Goal: Transaction & Acquisition: Purchase product/service

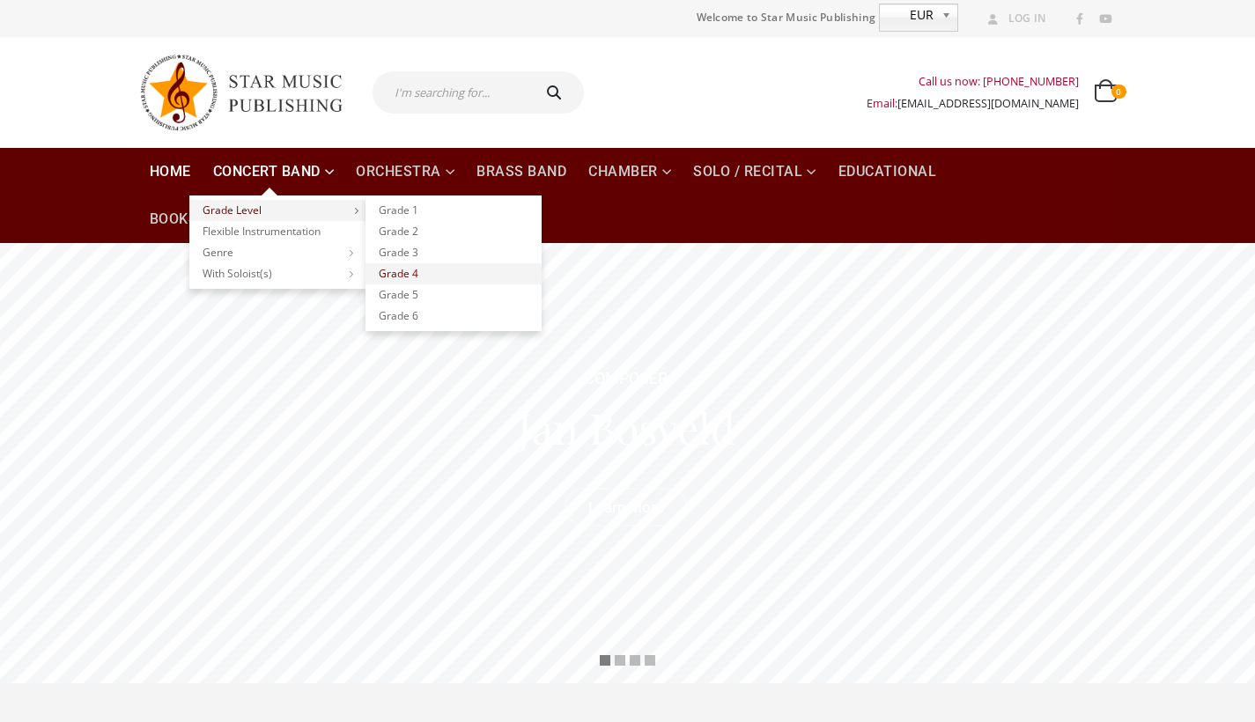
click at [415, 273] on link "Grade 4" at bounding box center [453, 273] width 176 height 21
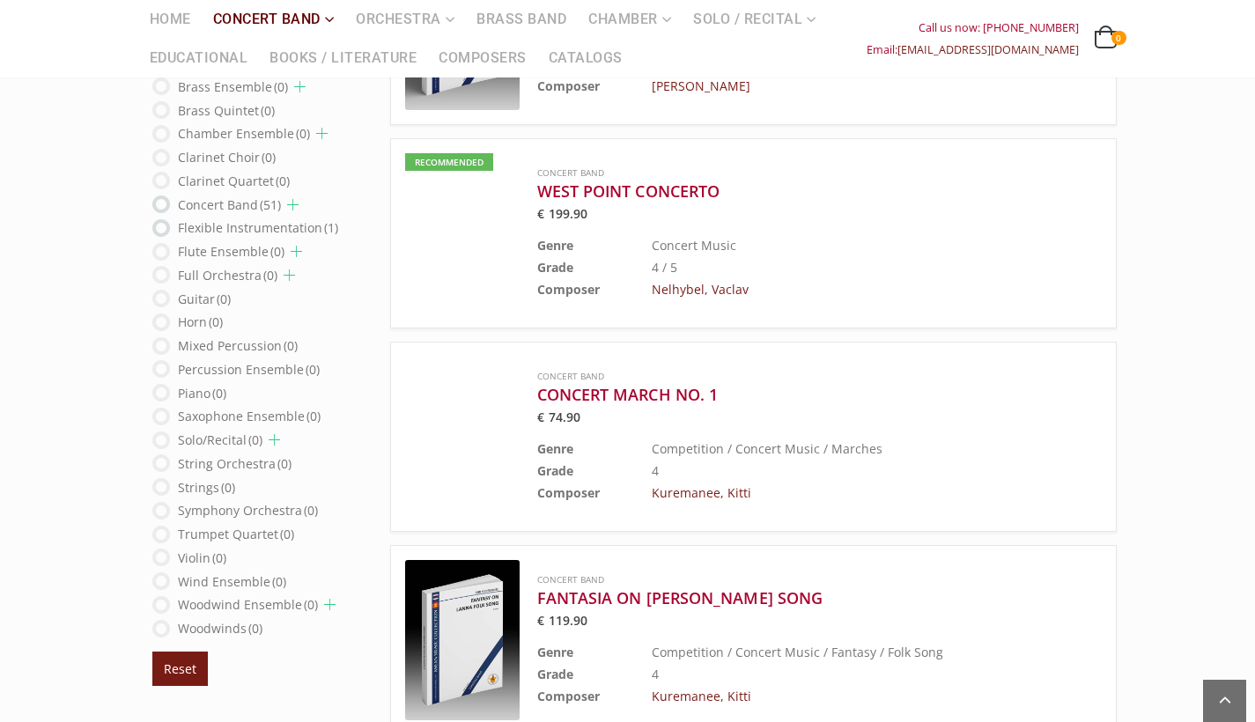
scroll to position [1808, 0]
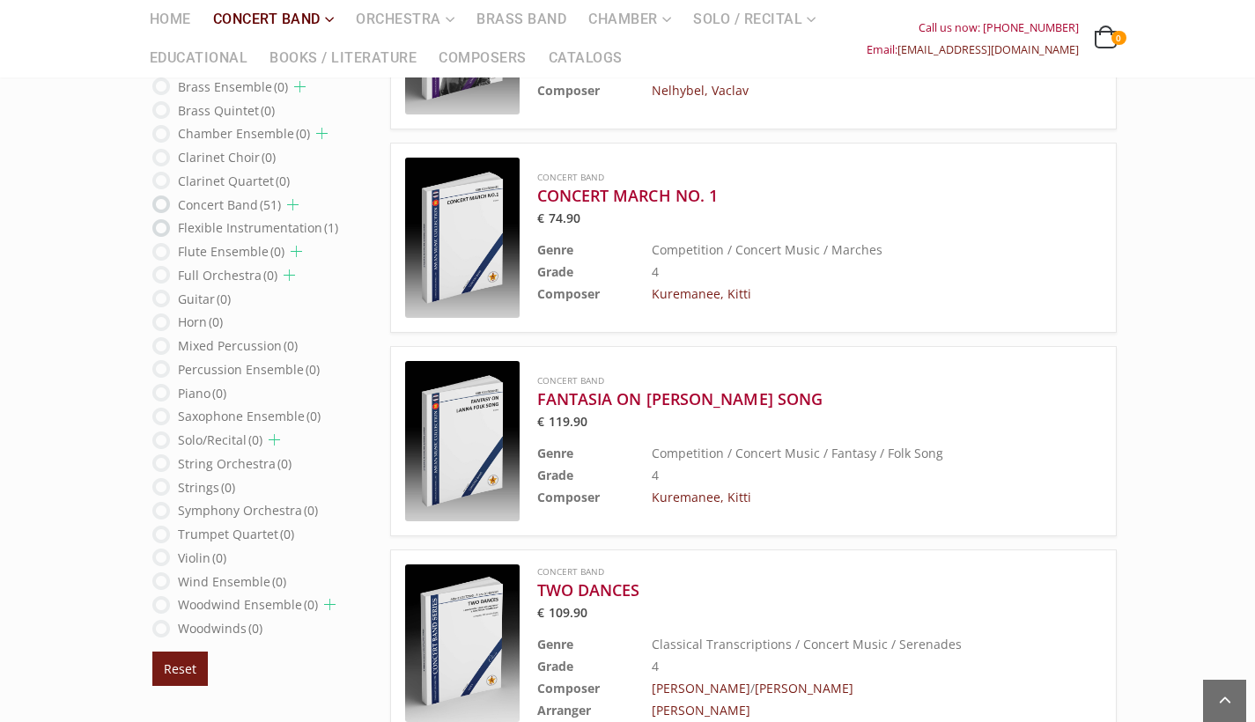
click at [710, 246] on td "Competition / Concert Music / Marches" at bounding box center [832, 250] width 362 height 22
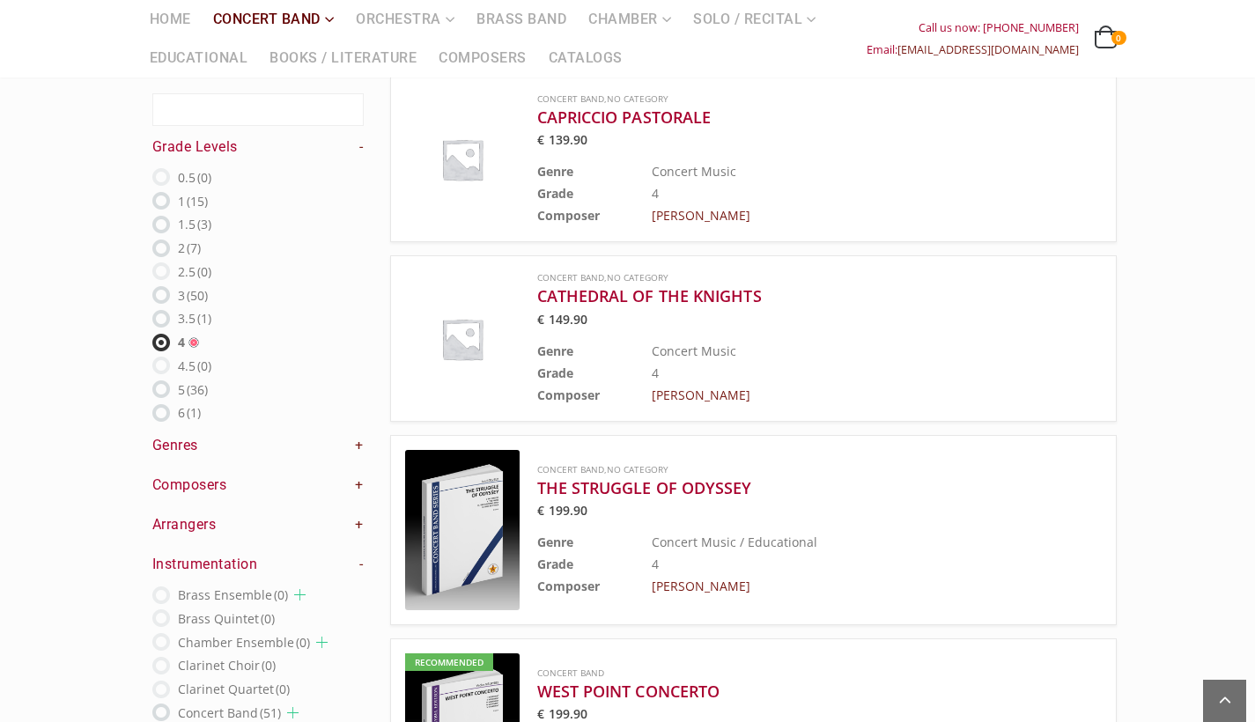
scroll to position [1089, 0]
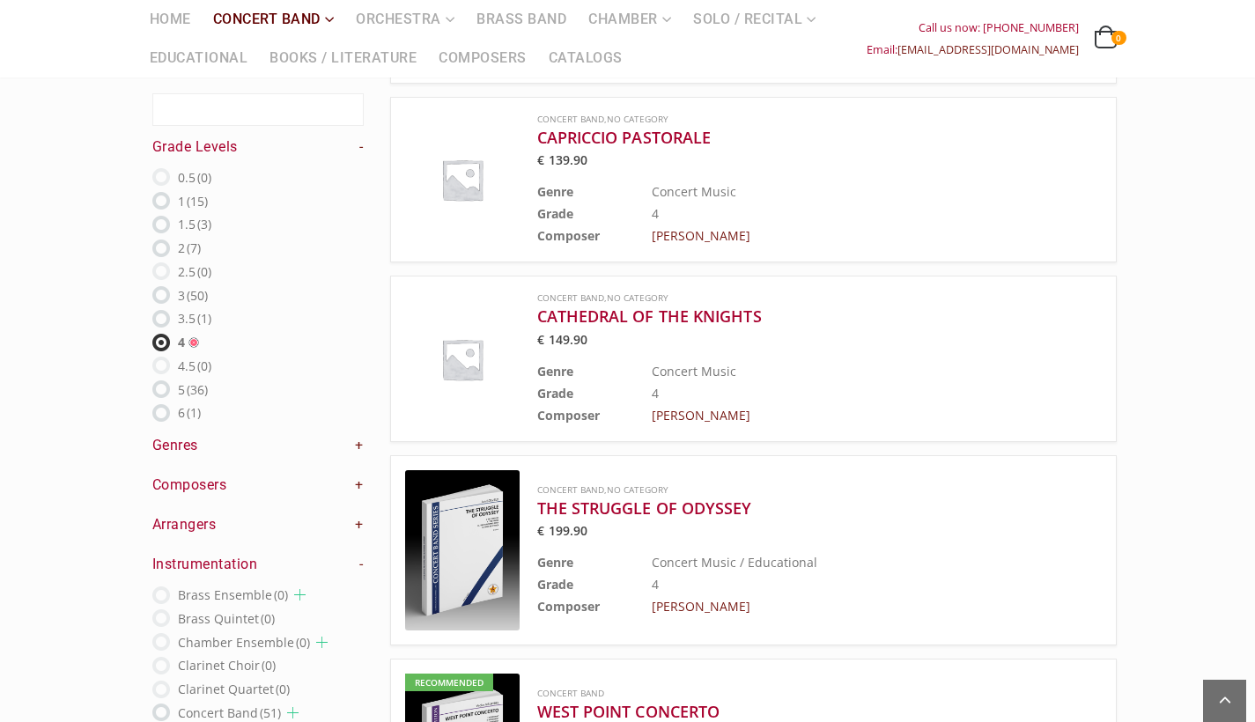
click at [217, 452] on h4 "Genres +" at bounding box center [257, 445] width 211 height 19
click at [337, 455] on h4 "Genres +" at bounding box center [257, 445] width 211 height 19
click at [350, 452] on h4 "Genres +" at bounding box center [257, 445] width 211 height 19
click at [353, 452] on h4 "Genres +" at bounding box center [257, 445] width 211 height 19
click at [357, 444] on link "+" at bounding box center [359, 445] width 9 height 19
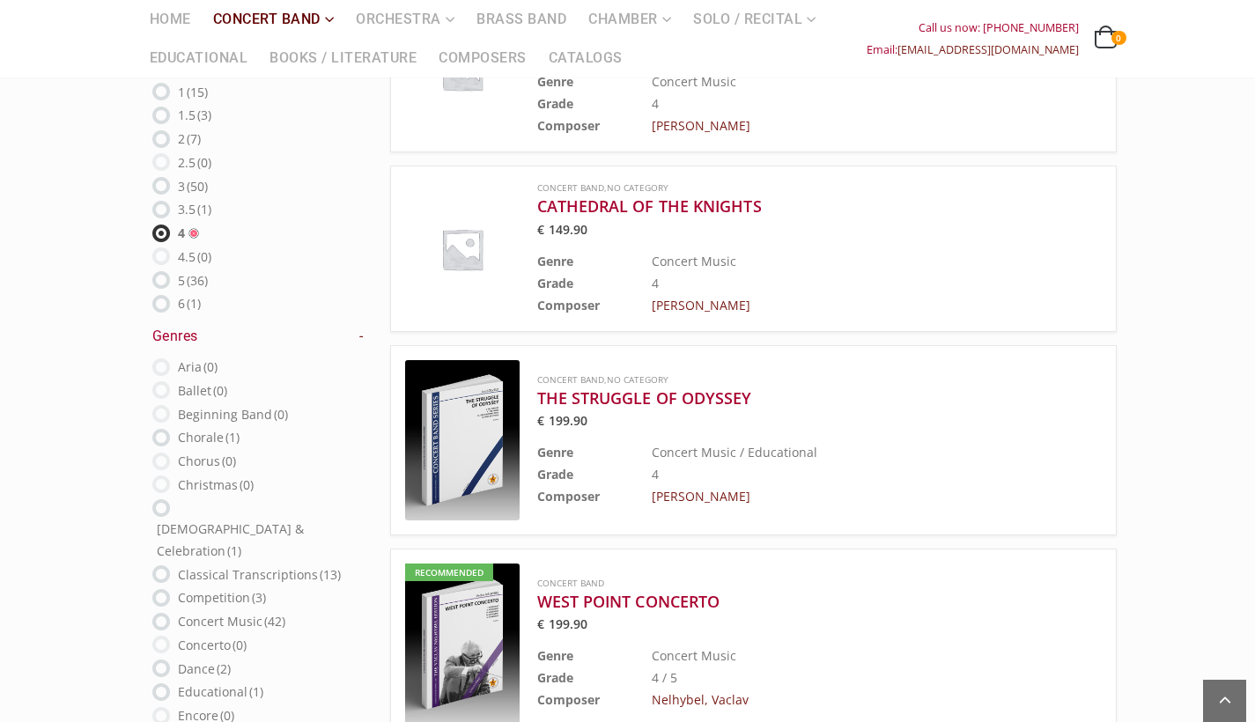
scroll to position [1212, 0]
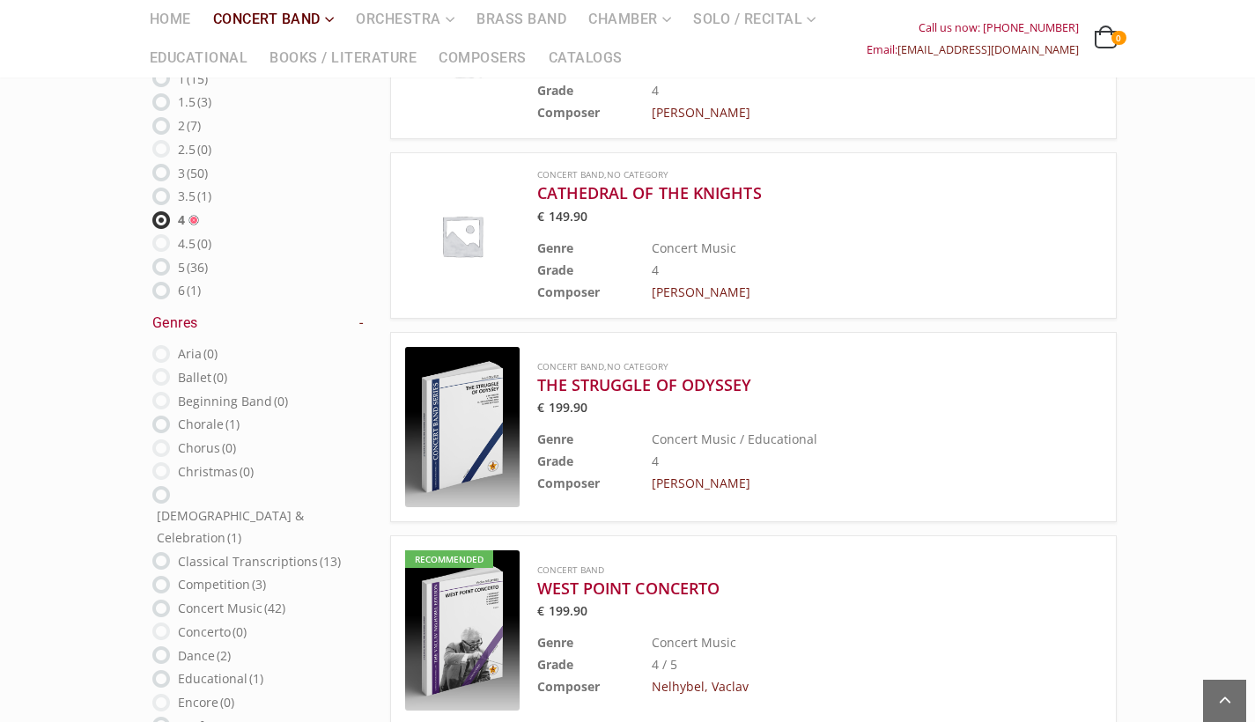
click at [178, 573] on label "Competition (3)" at bounding box center [222, 584] width 88 height 22
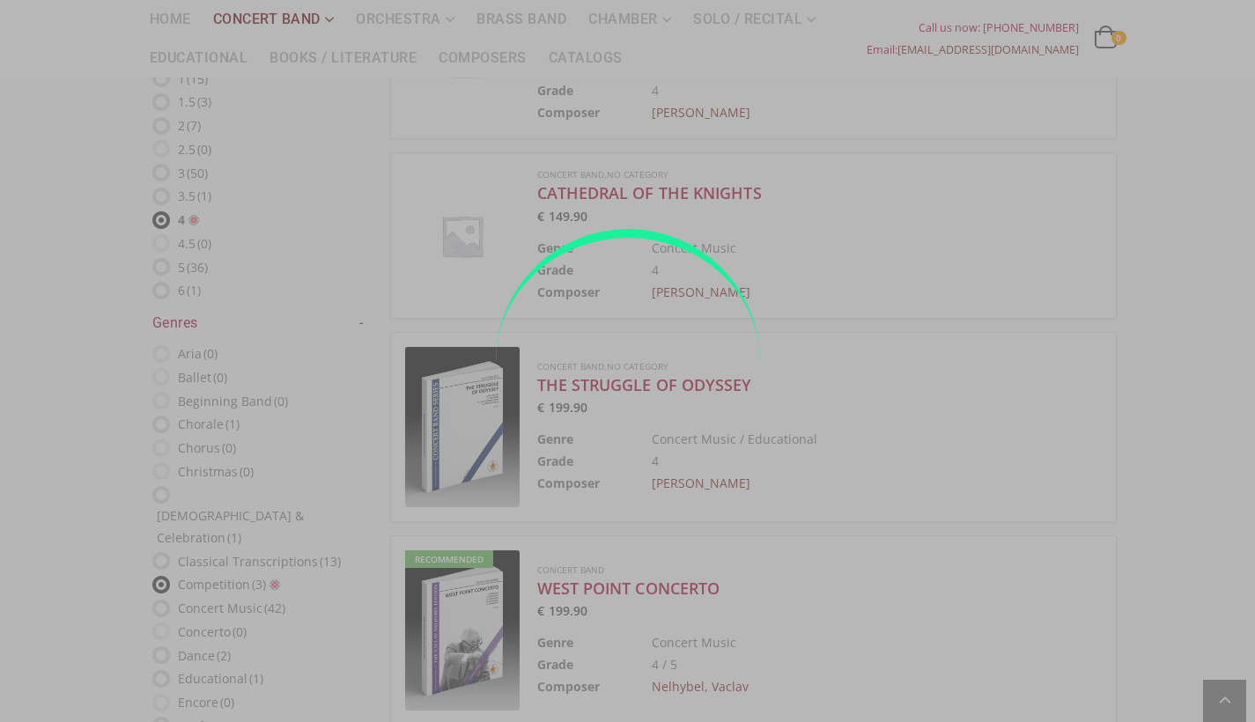
radio input "true"
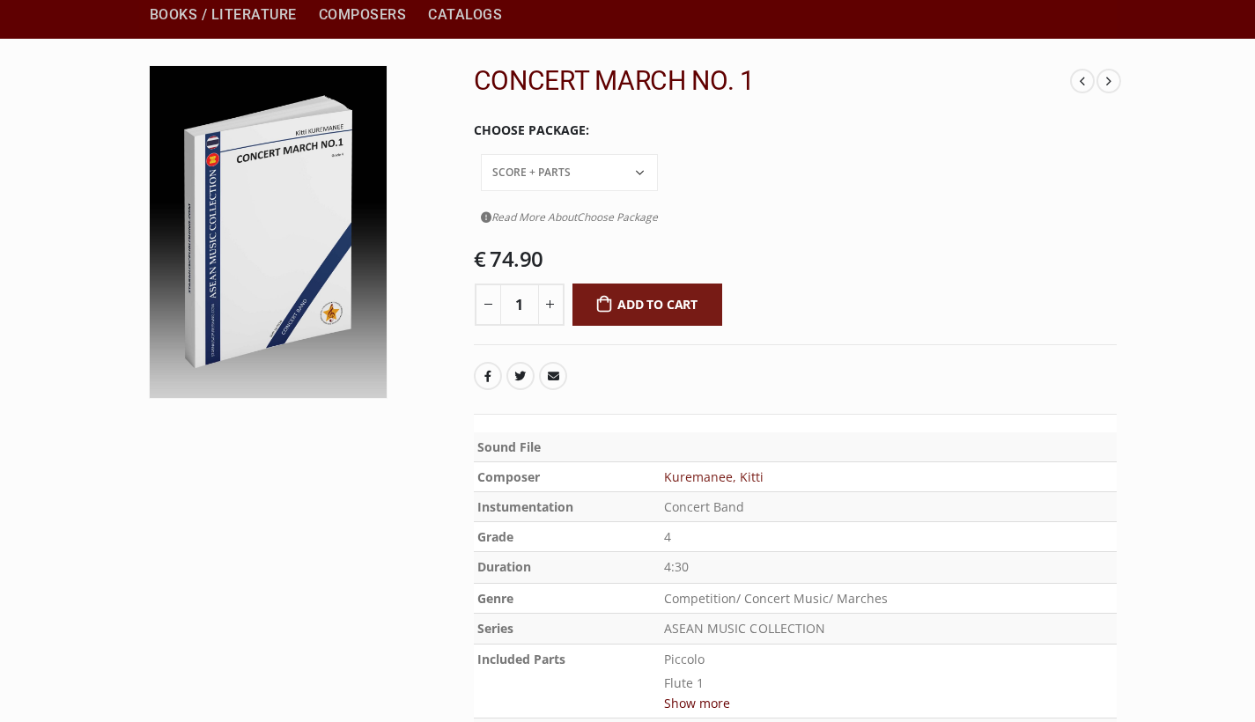
scroll to position [940, 0]
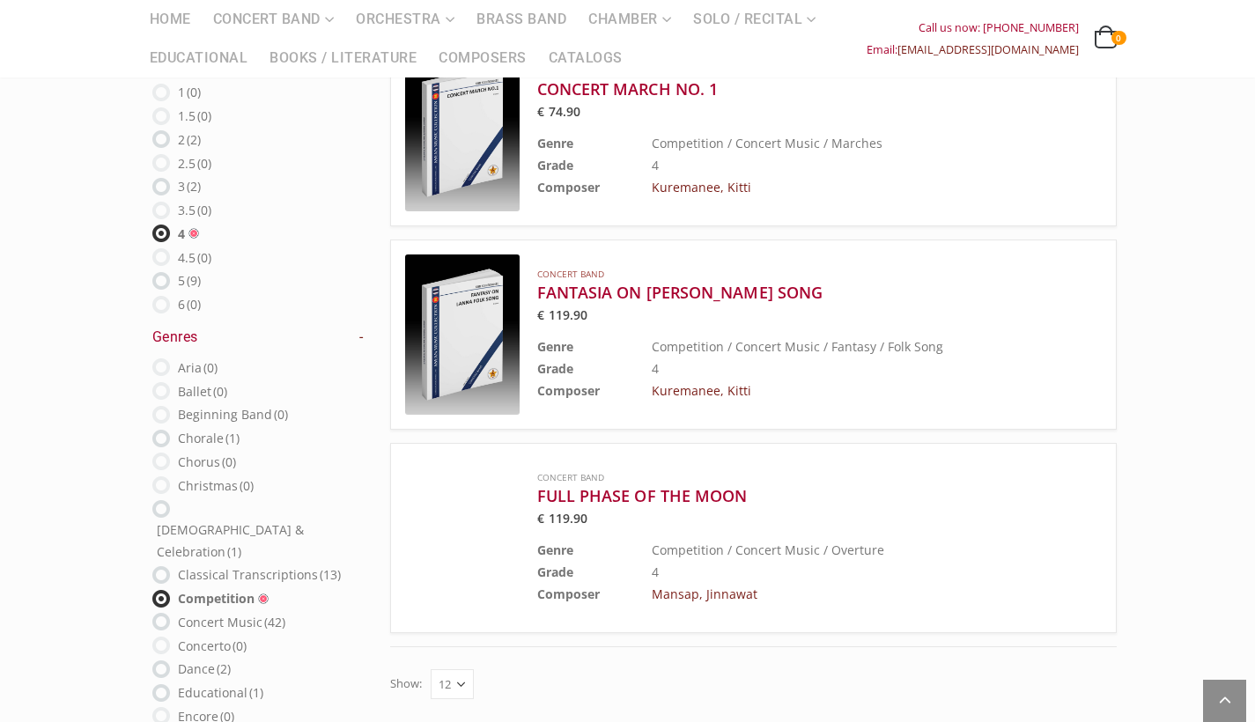
scroll to position [341, 0]
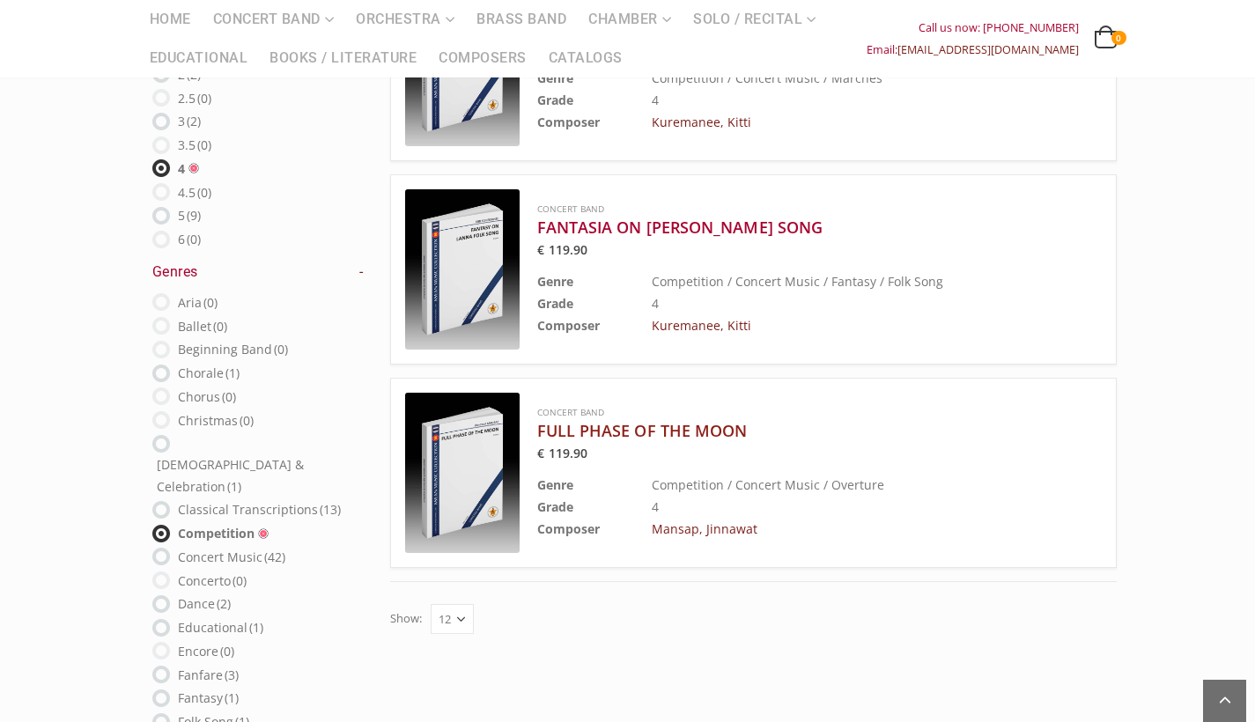
click at [685, 437] on h3 "FULL PHASE OF THE MOON" at bounding box center [775, 430] width 476 height 21
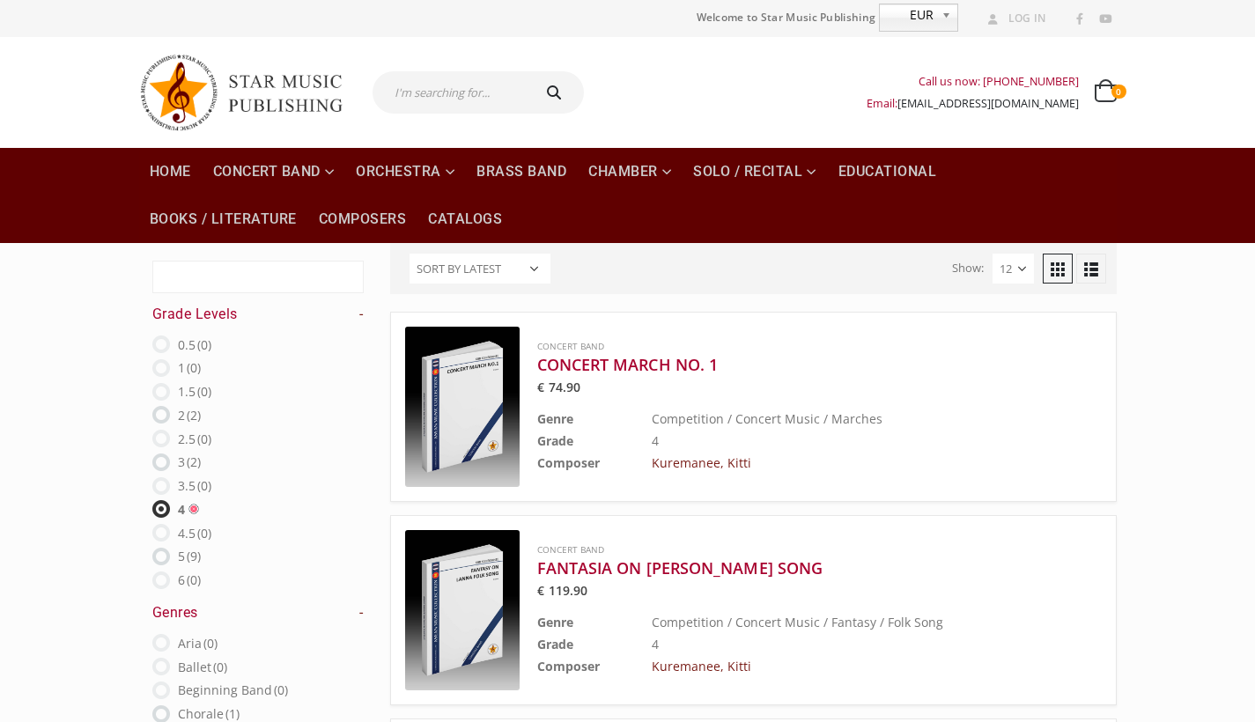
scroll to position [0, 0]
click at [165, 468] on ins at bounding box center [161, 462] width 18 height 18
radio input "true"
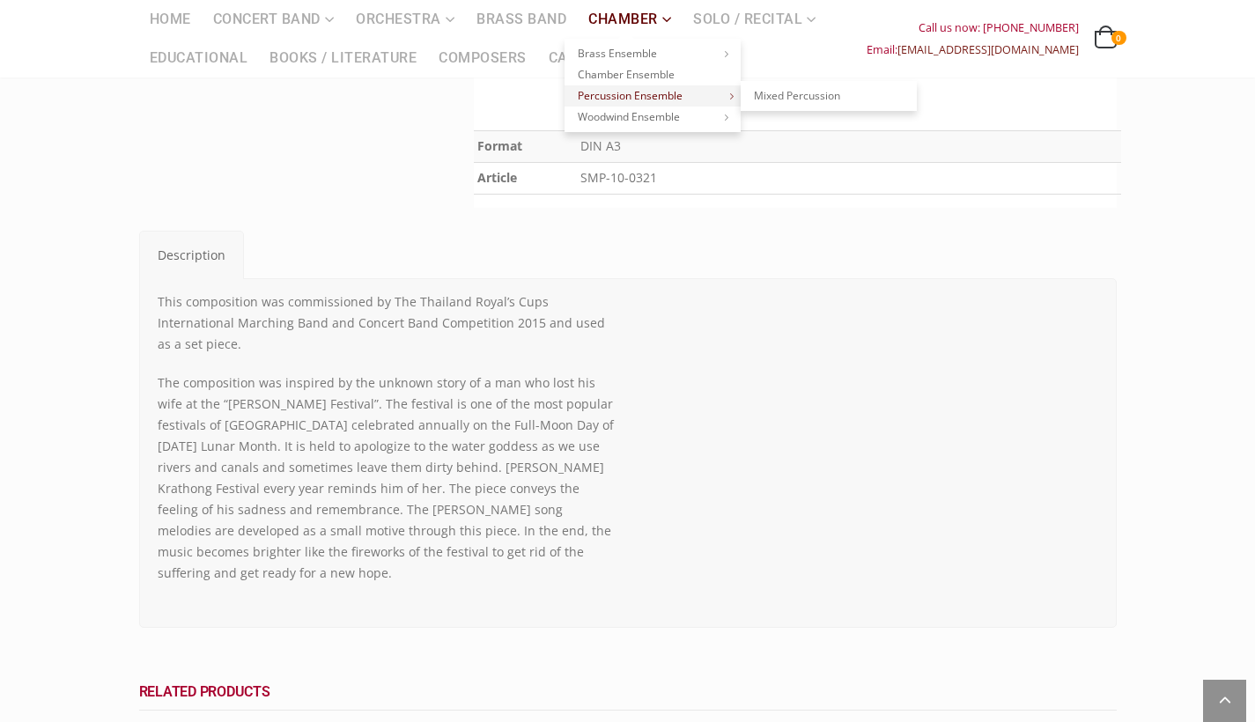
scroll to position [454, 0]
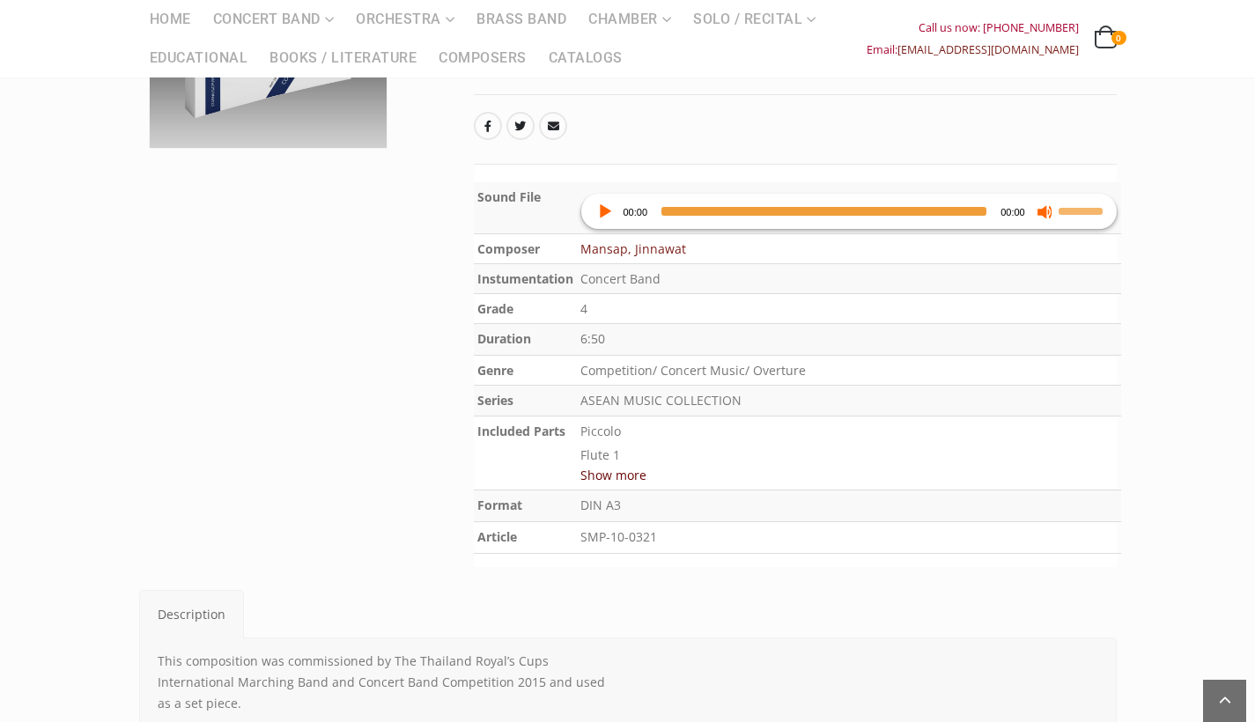
click at [616, 194] on div "Audio Player" at bounding box center [604, 211] width 28 height 35
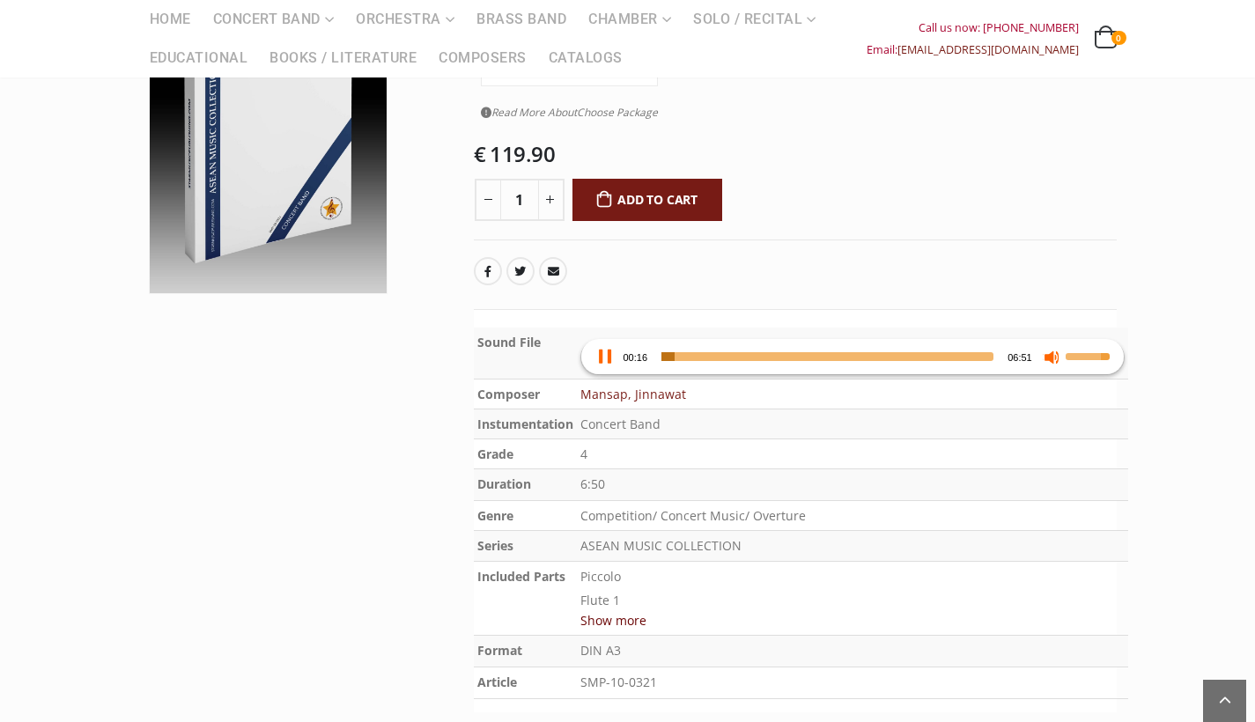
scroll to position [303, 0]
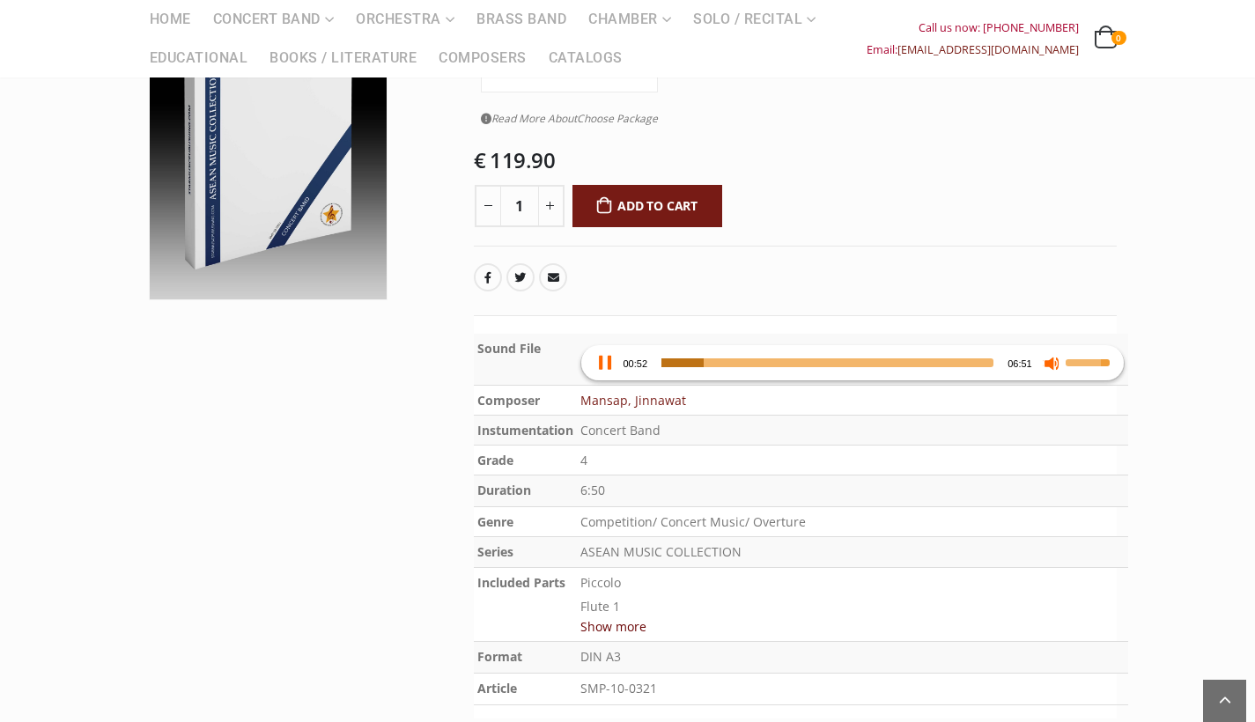
click at [609, 345] on div "Audio Player" at bounding box center [604, 362] width 28 height 35
click at [607, 354] on button "Play" at bounding box center [604, 363] width 18 height 18
click at [607, 354] on button "Pause" at bounding box center [604, 363] width 18 height 18
click at [595, 354] on button "Play" at bounding box center [604, 363] width 18 height 18
click at [728, 358] on span "01:21" at bounding box center [827, 362] width 332 height 9
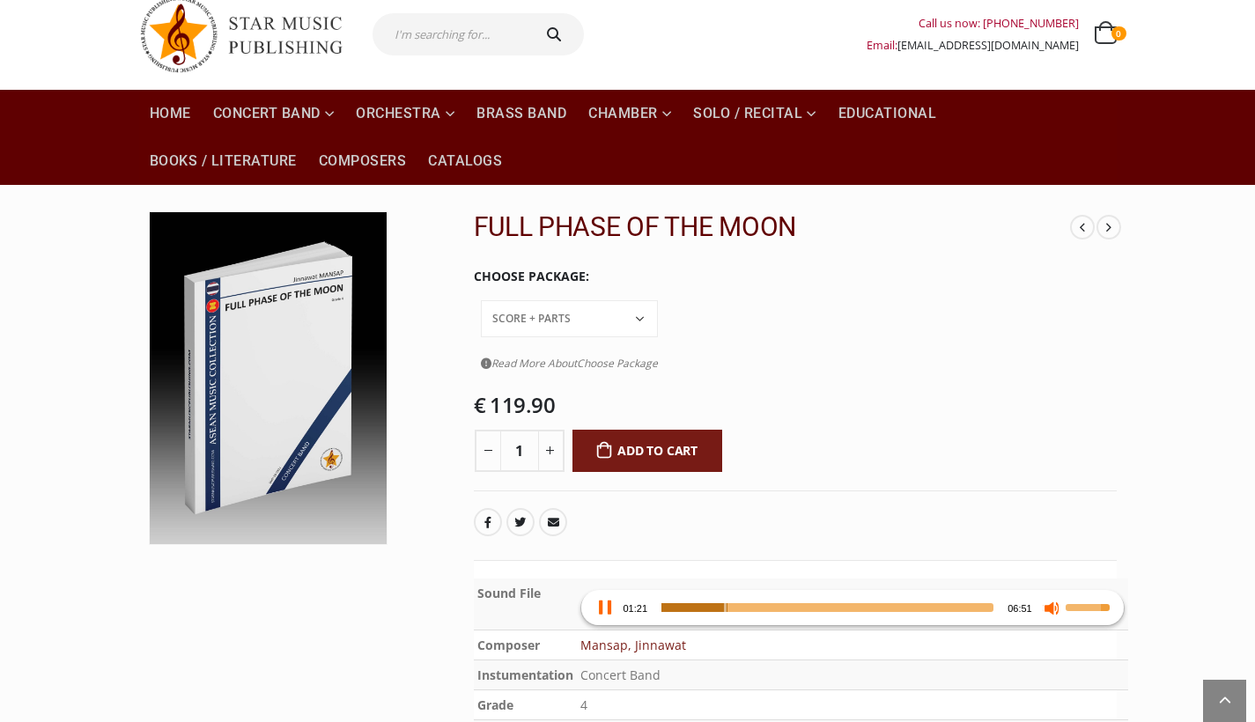
scroll to position [48, 0]
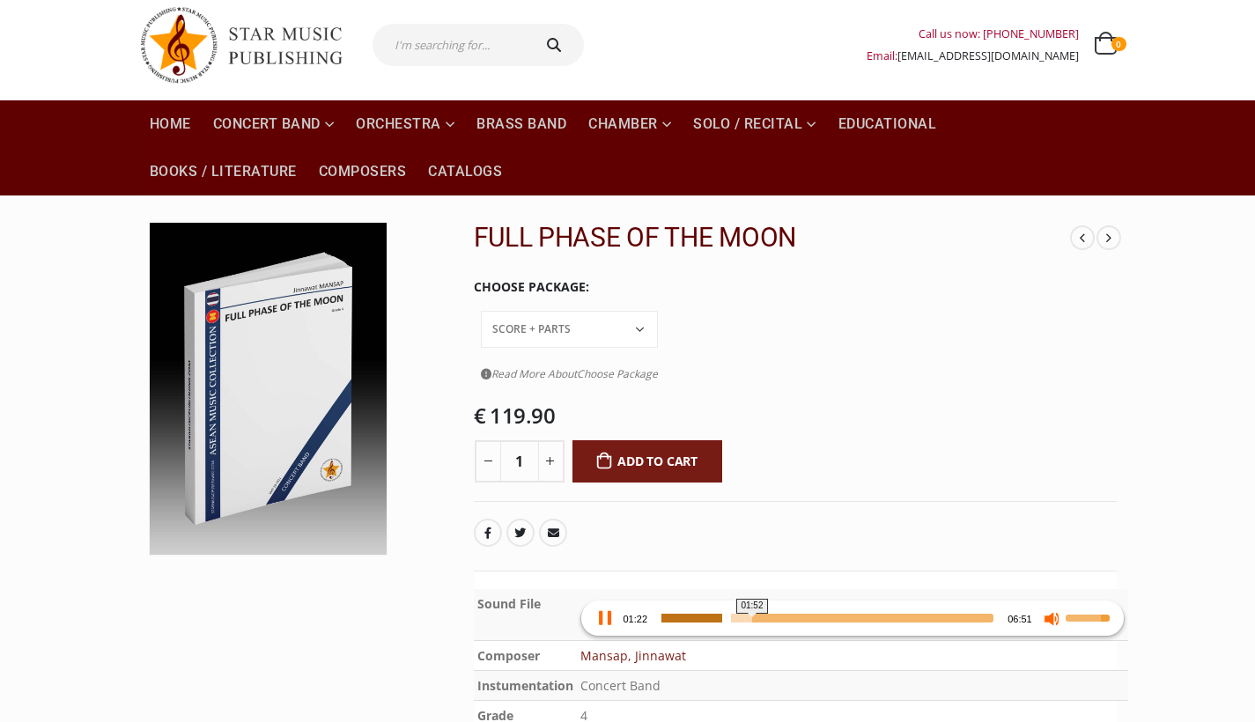
click at [767, 614] on span "01:52" at bounding box center [827, 618] width 332 height 9
click at [843, 614] on span "03:42" at bounding box center [827, 618] width 332 height 9
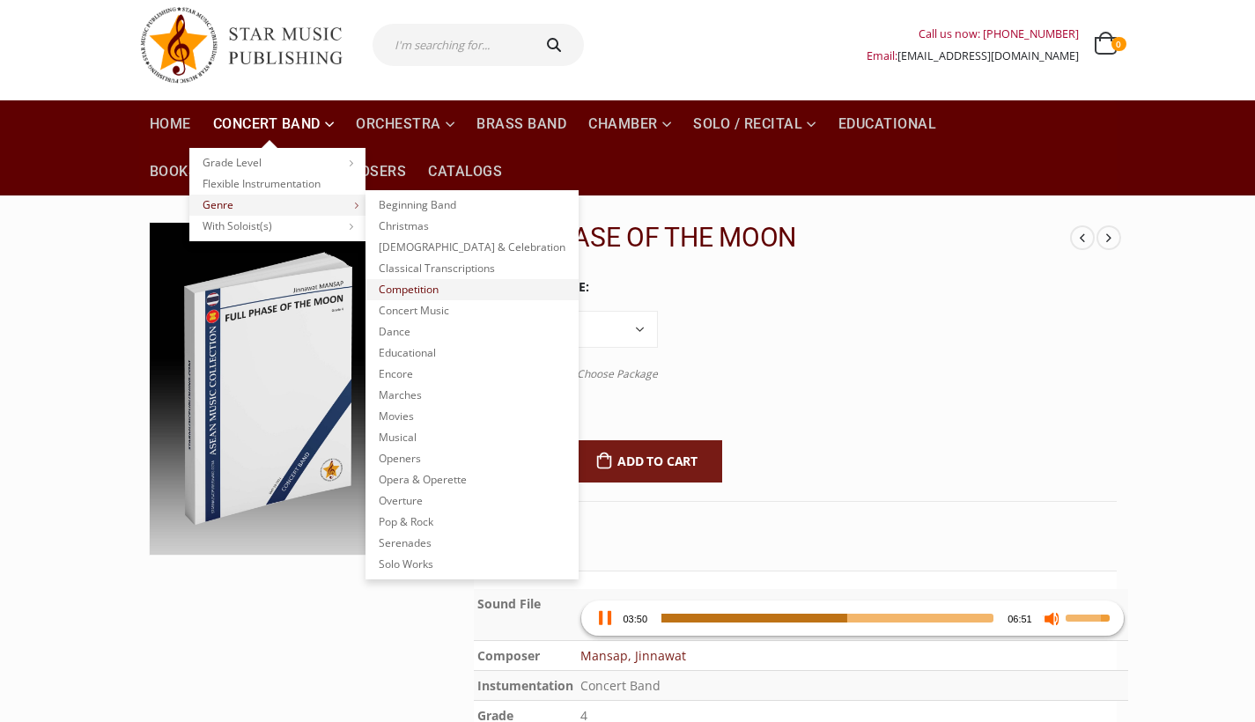
click at [431, 297] on link "Competition" at bounding box center [471, 289] width 213 height 21
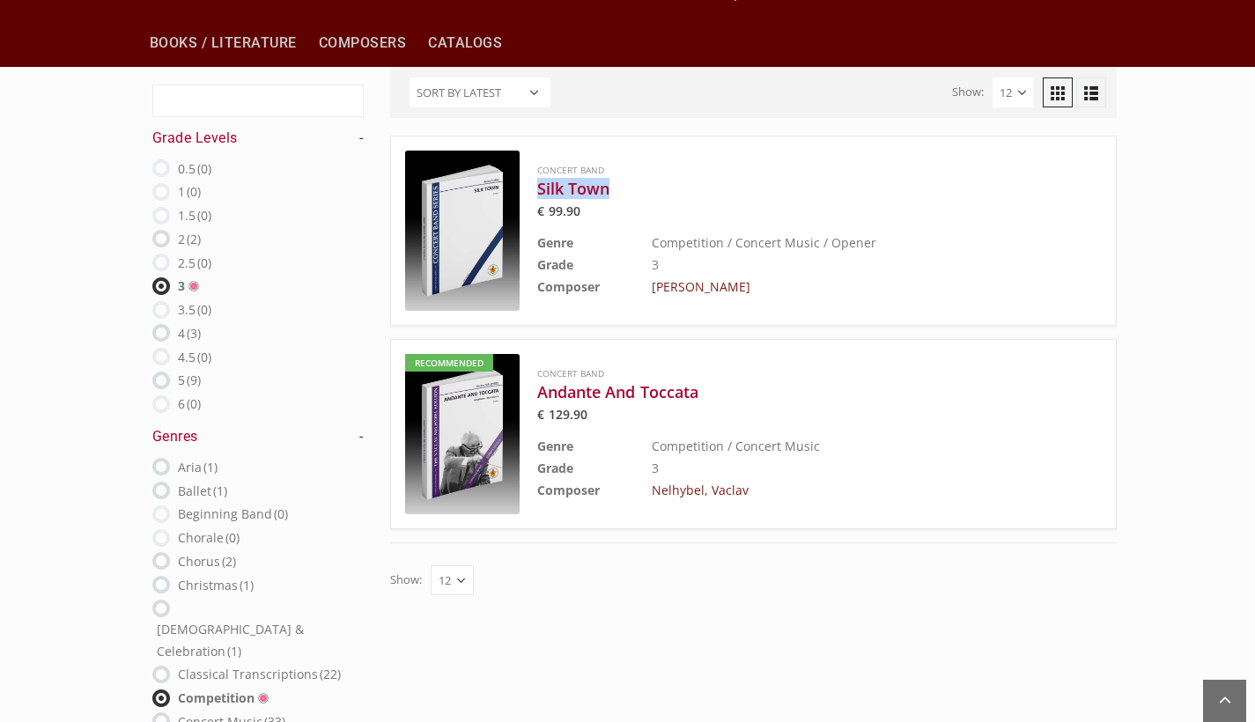
scroll to position [144, 0]
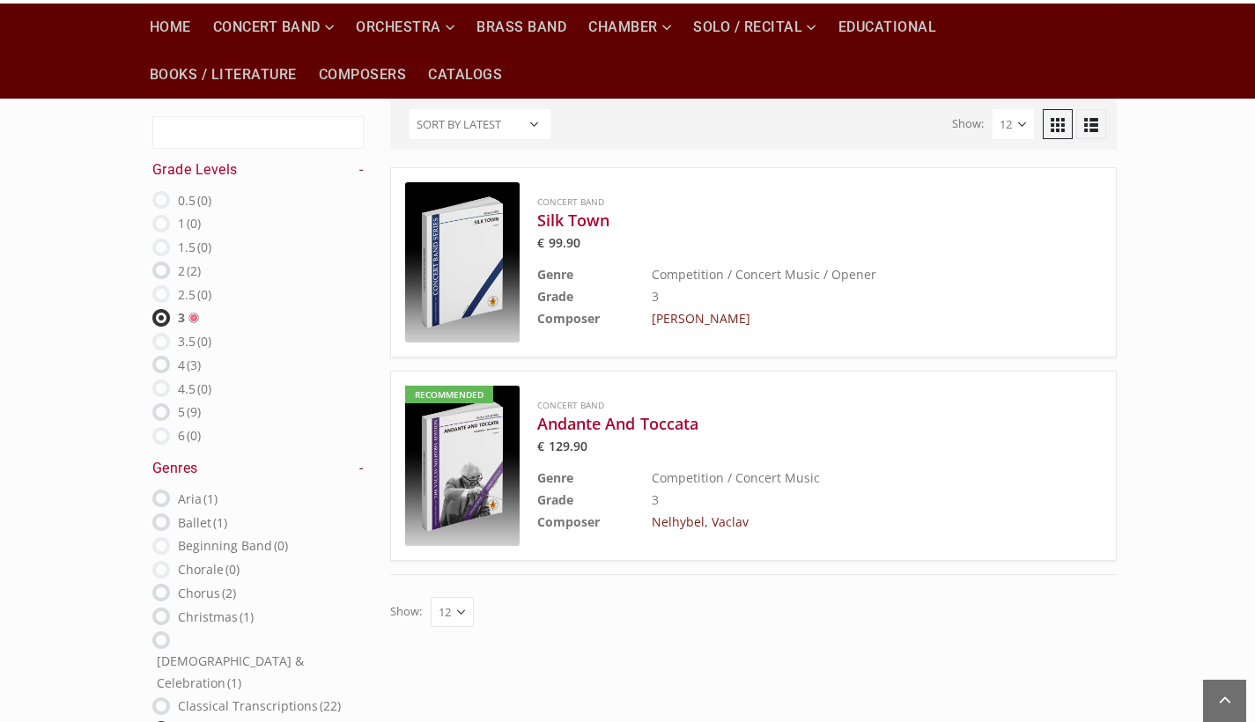
click at [178, 413] on label "5 (9)" at bounding box center [189, 412] width 23 height 22
radio input "false"
radio input "true"
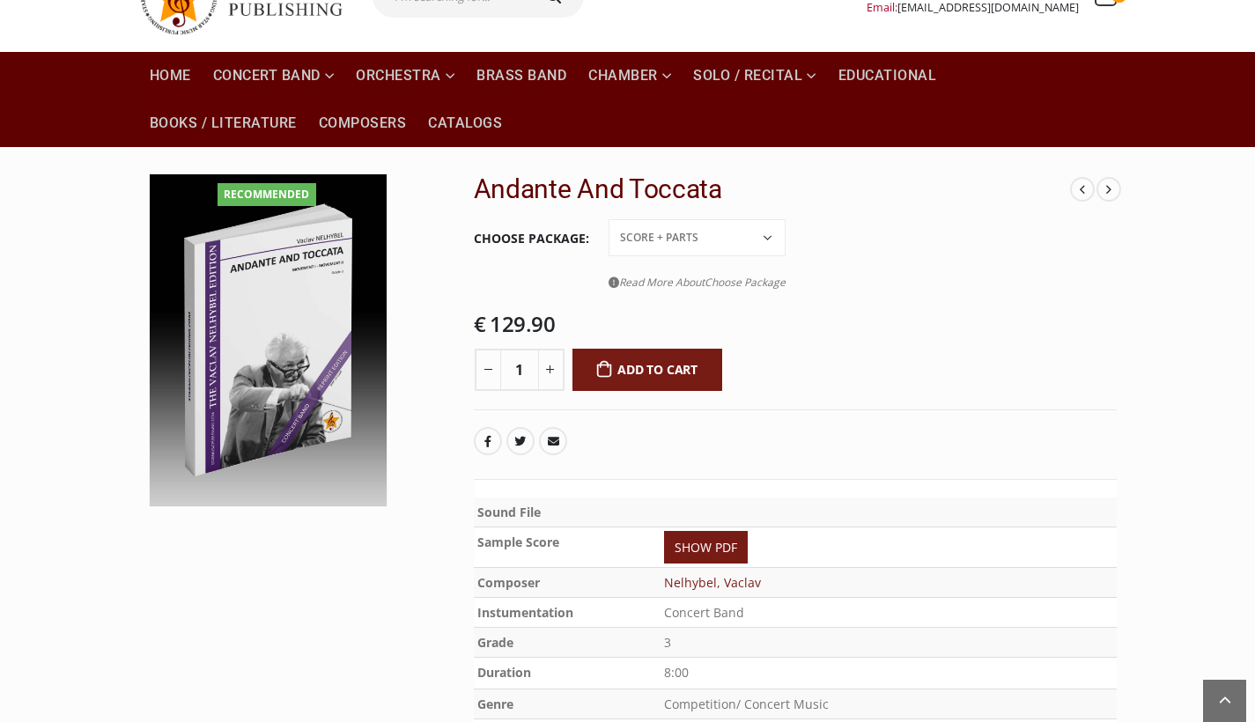
scroll to position [89, 0]
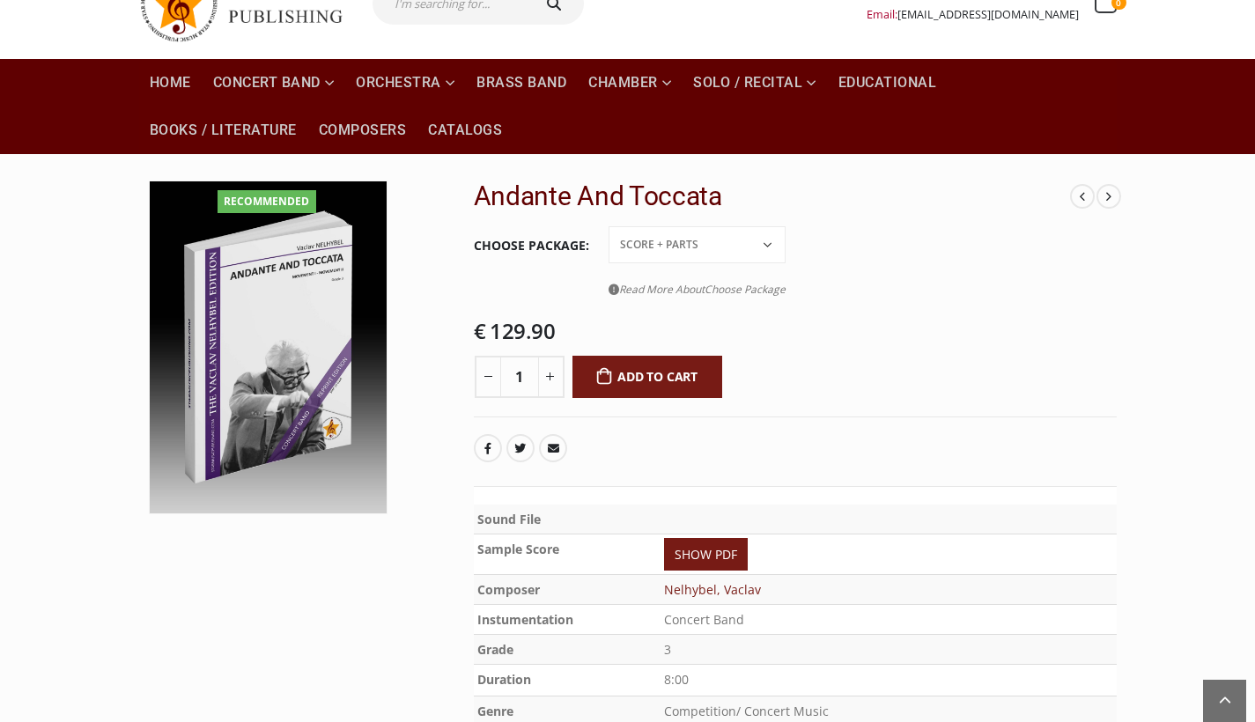
click at [750, 574] on td "SHOW PDF" at bounding box center [888, 554] width 456 height 40
click at [747, 563] on link "SHOW PDF" at bounding box center [706, 554] width 84 height 33
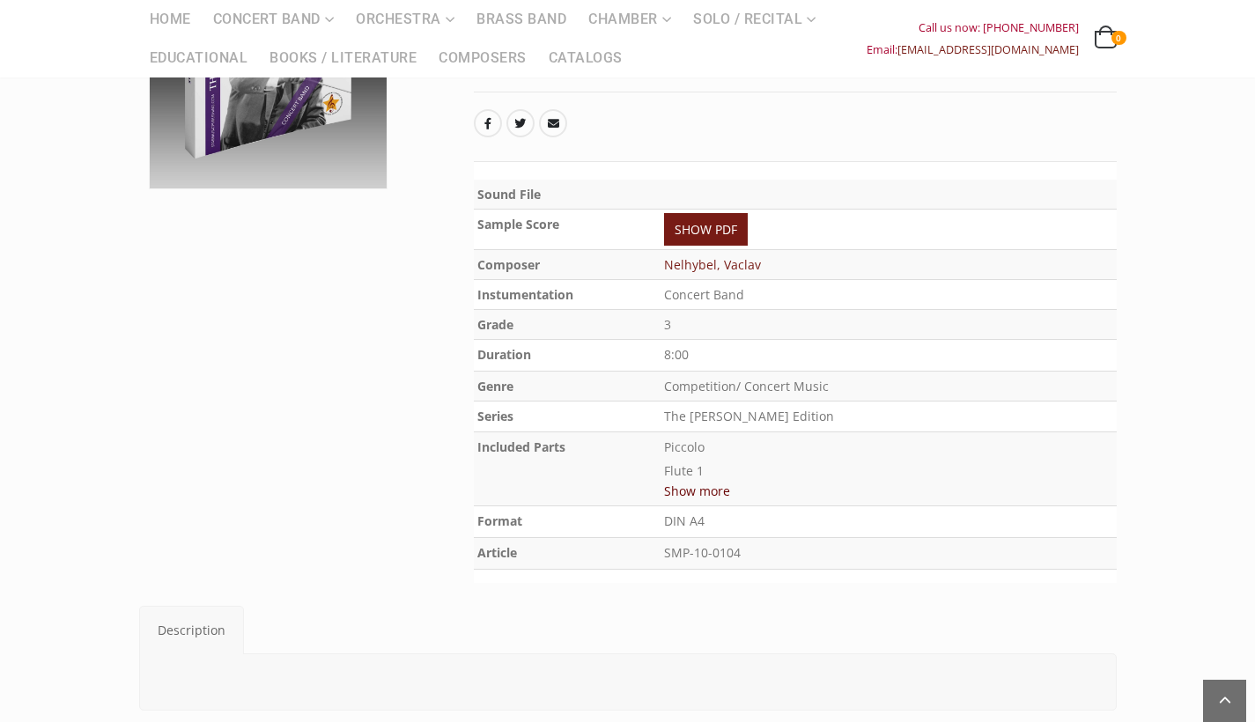
scroll to position [410, 1]
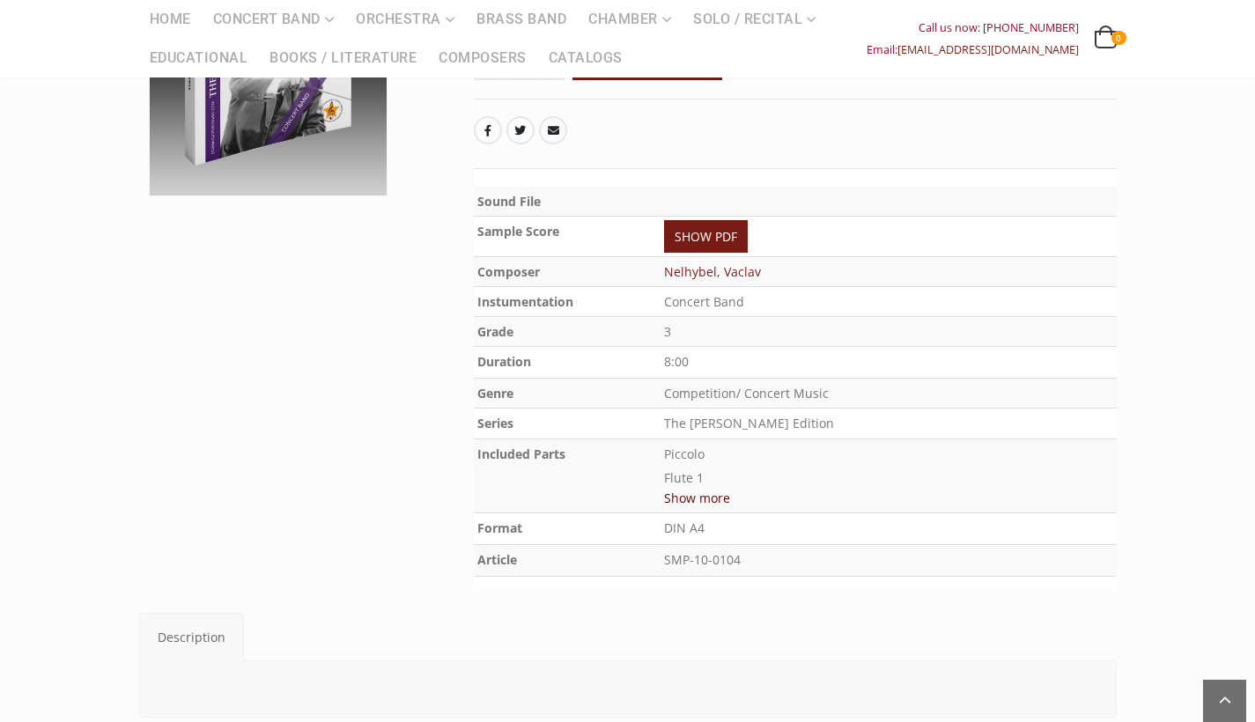
click at [823, 397] on td "Competition/ Concert Music" at bounding box center [888, 393] width 456 height 30
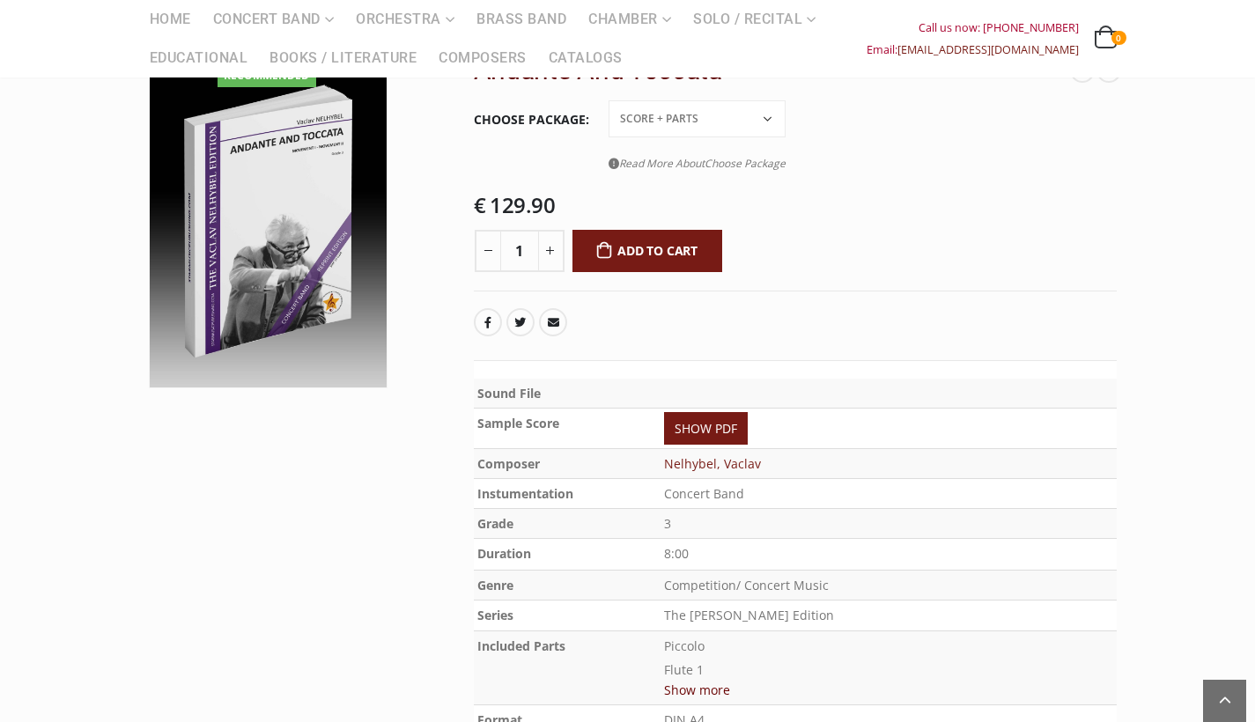
scroll to position [195, 0]
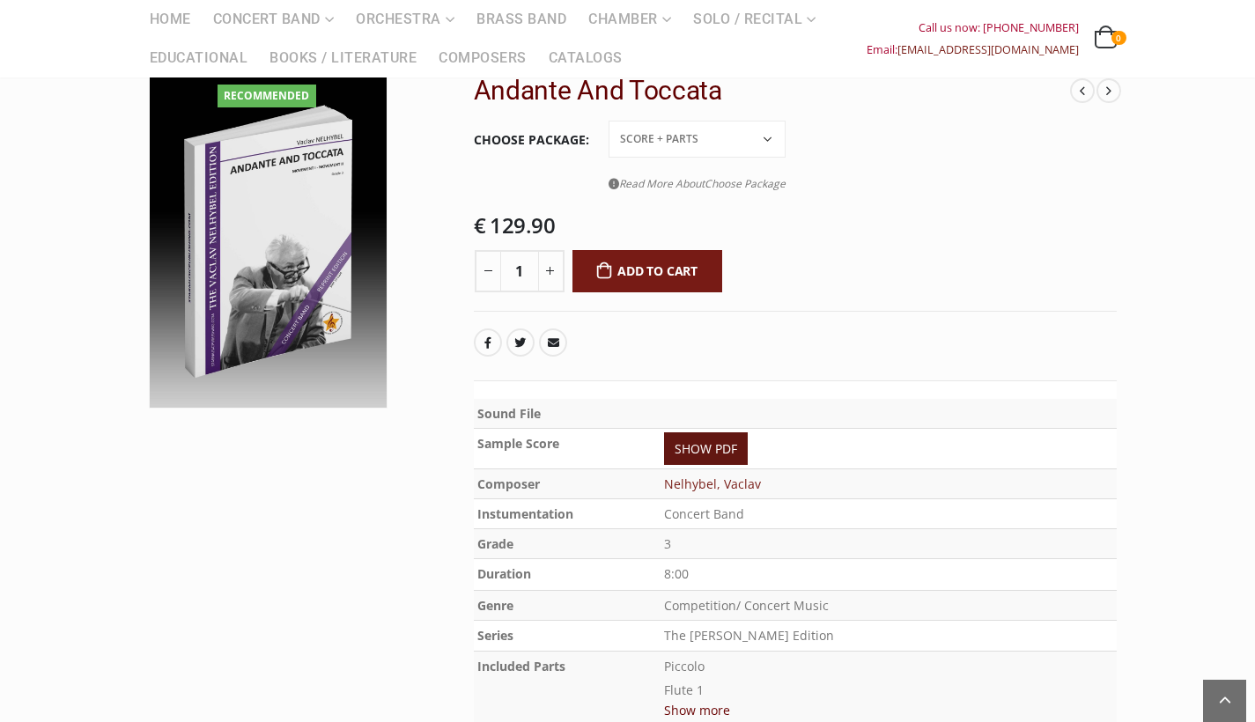
click at [747, 437] on link "SHOW PDF" at bounding box center [706, 448] width 84 height 33
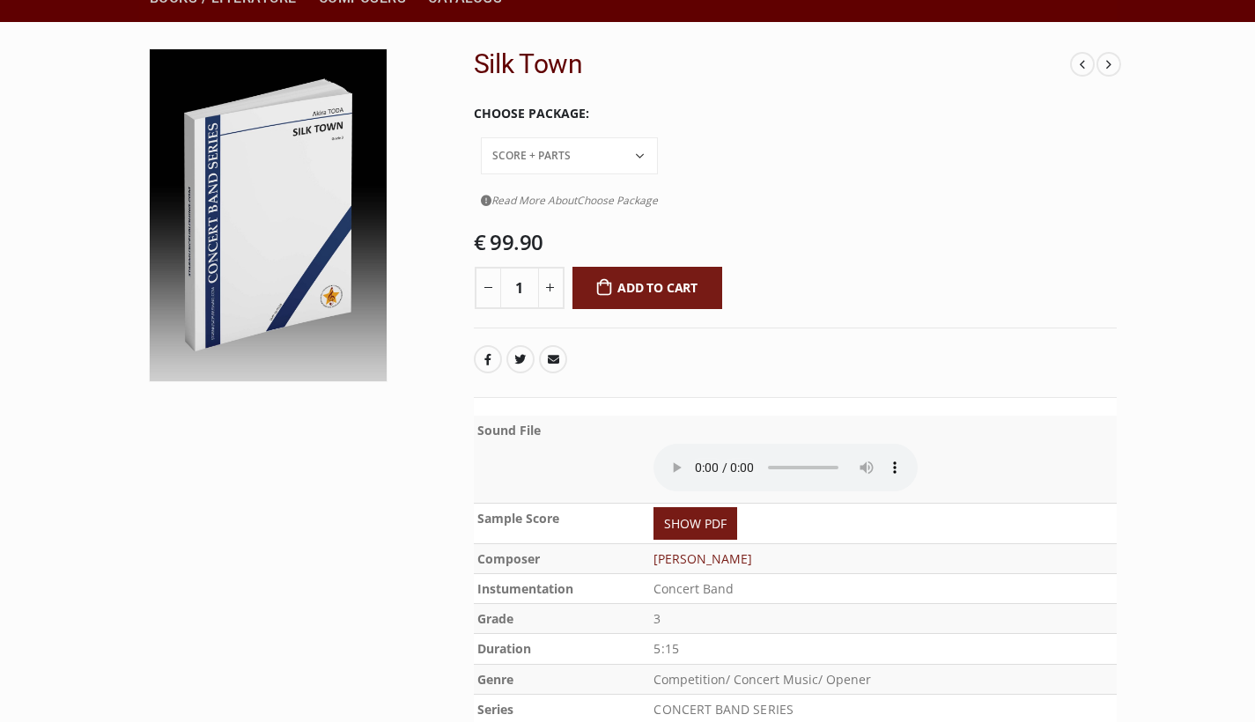
scroll to position [451, 0]
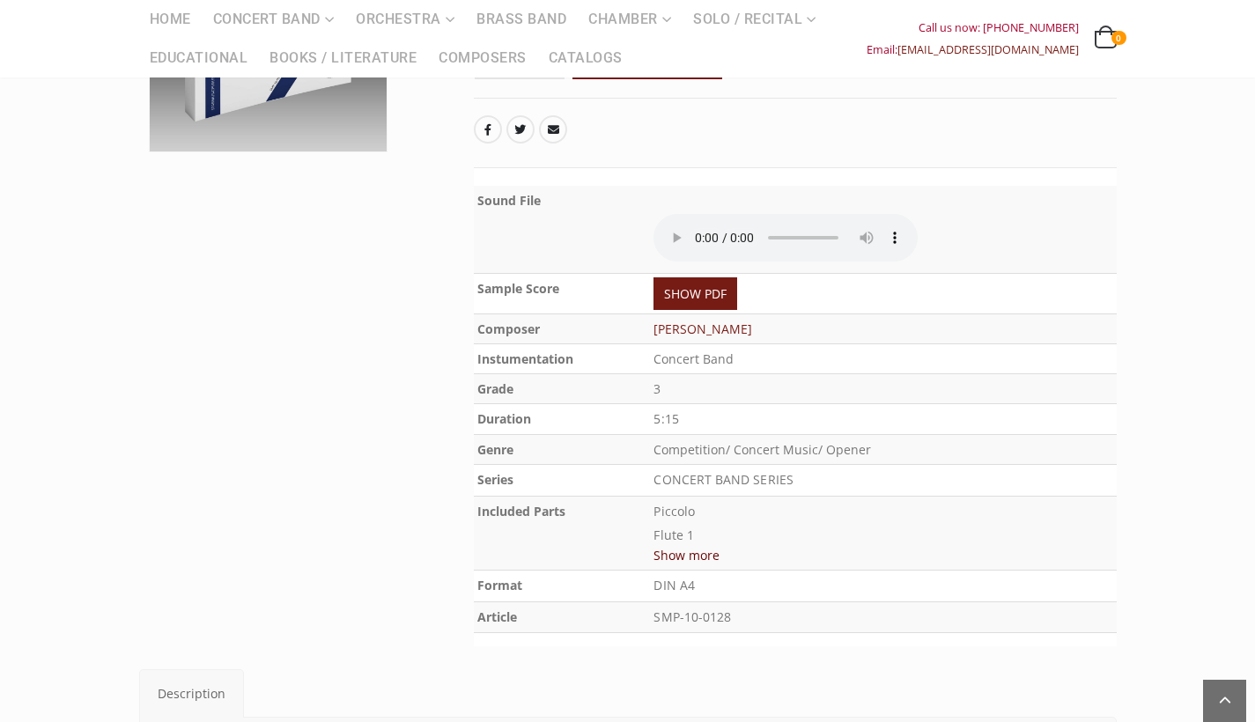
click at [691, 214] on audio at bounding box center [785, 238] width 264 height 48
click at [700, 214] on audio at bounding box center [785, 238] width 264 height 48
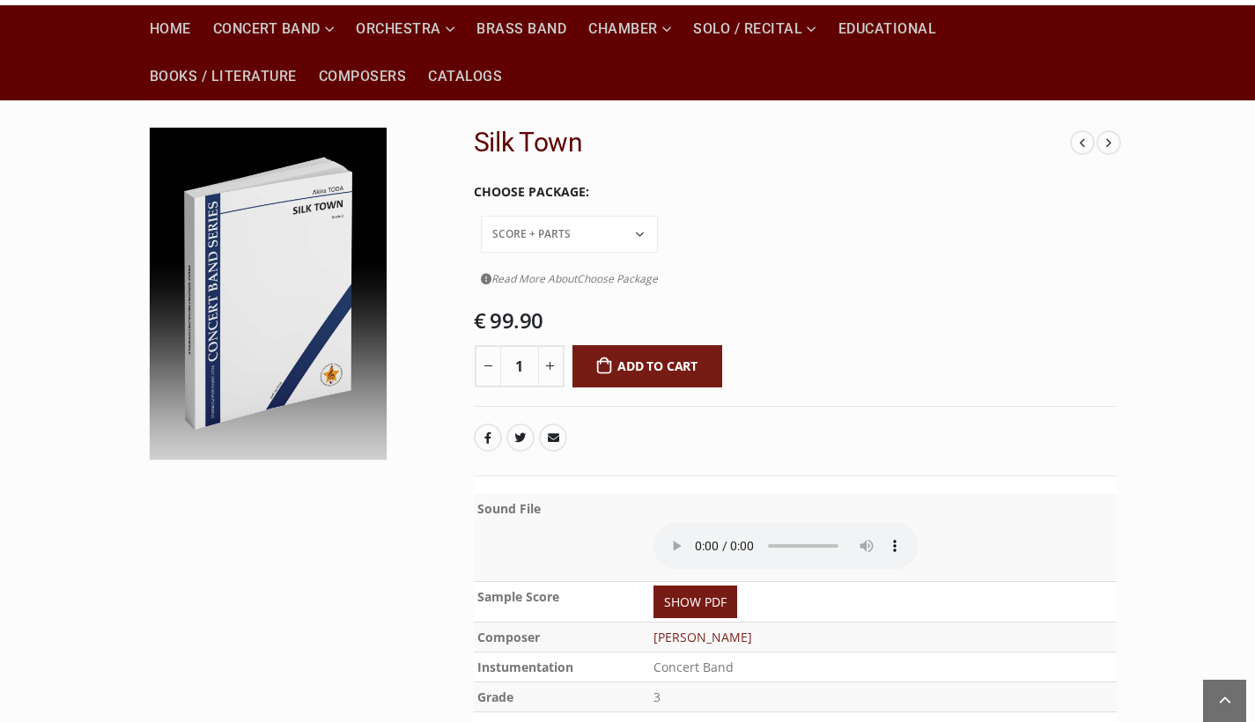
scroll to position [102, 0]
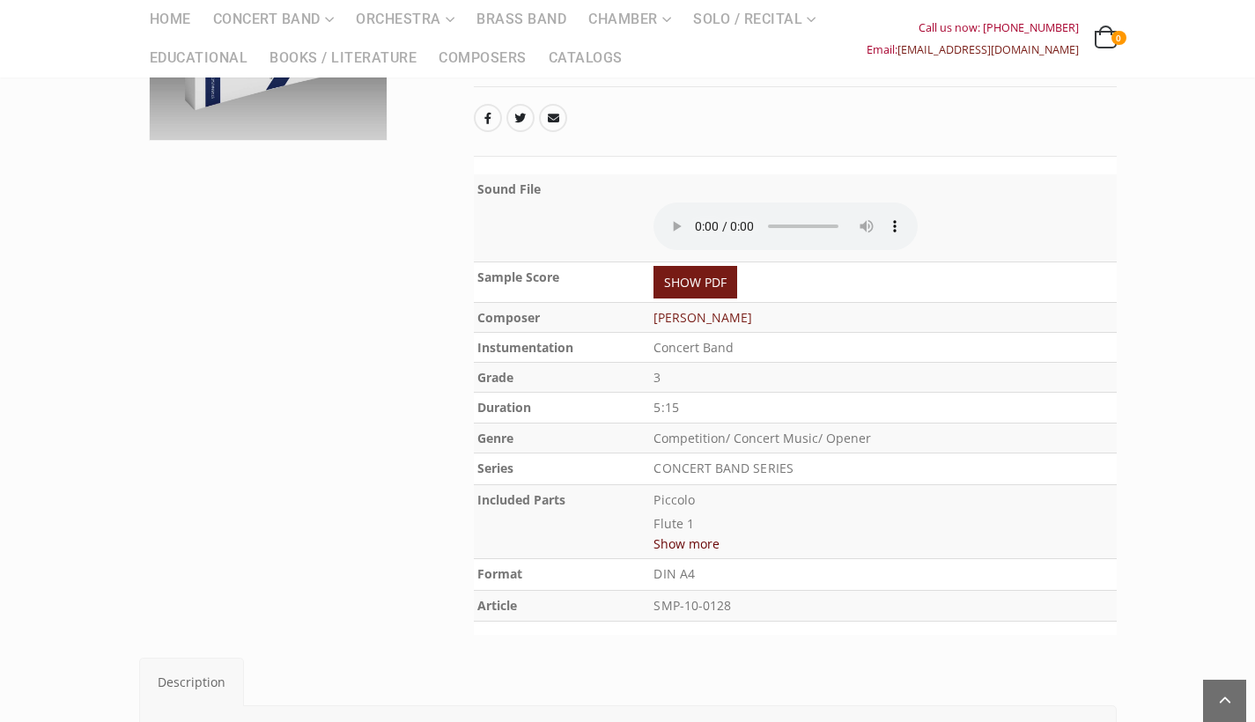
scroll to position [443, 0]
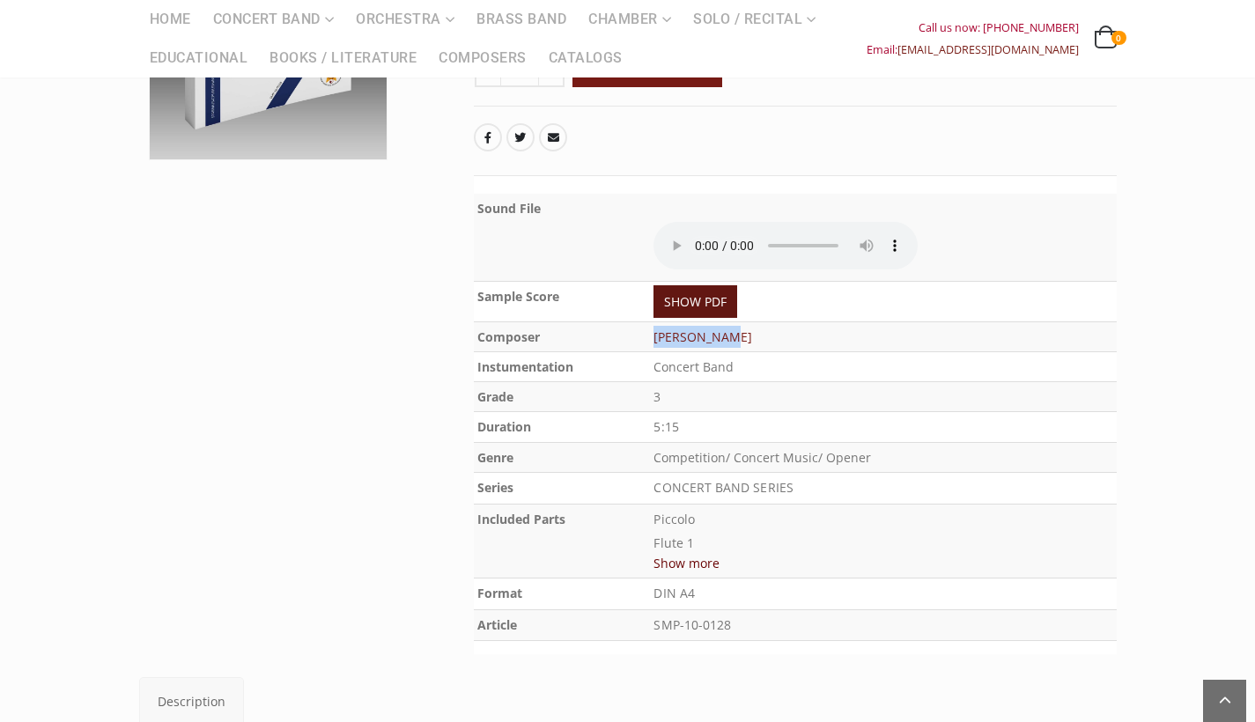
click at [736, 285] on link "SHOW PDF" at bounding box center [695, 301] width 84 height 33
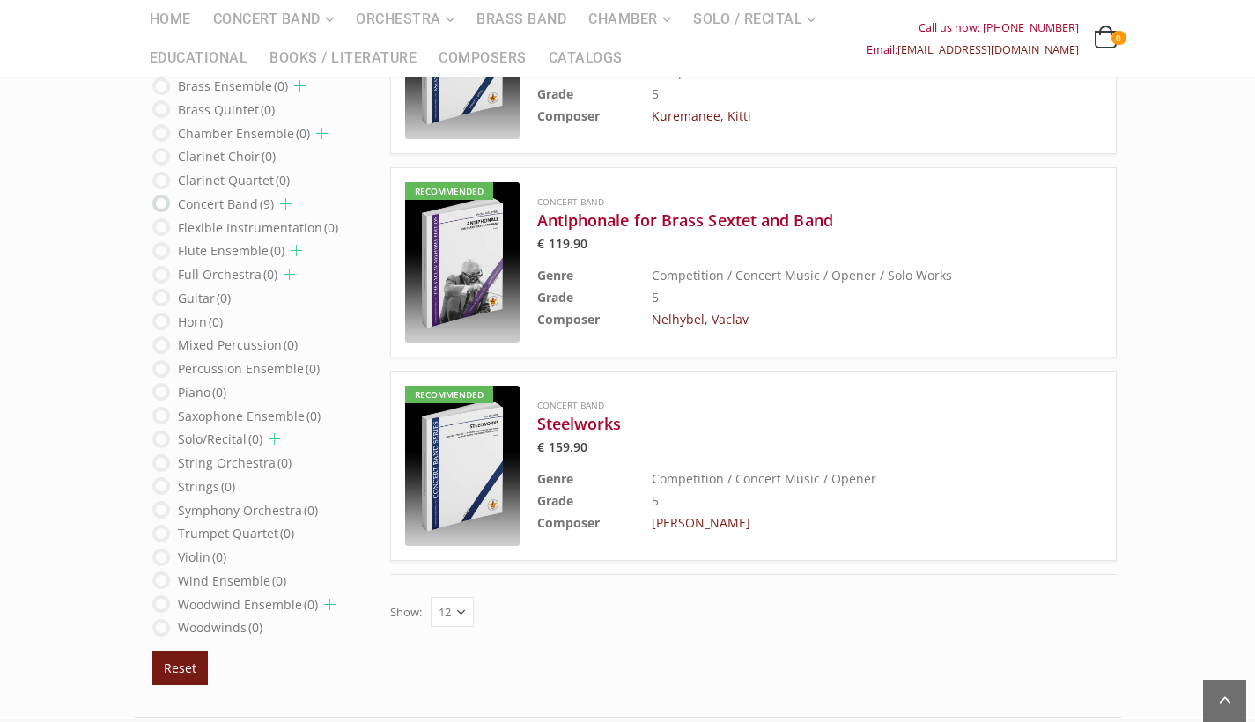
scroll to position [1627, 0]
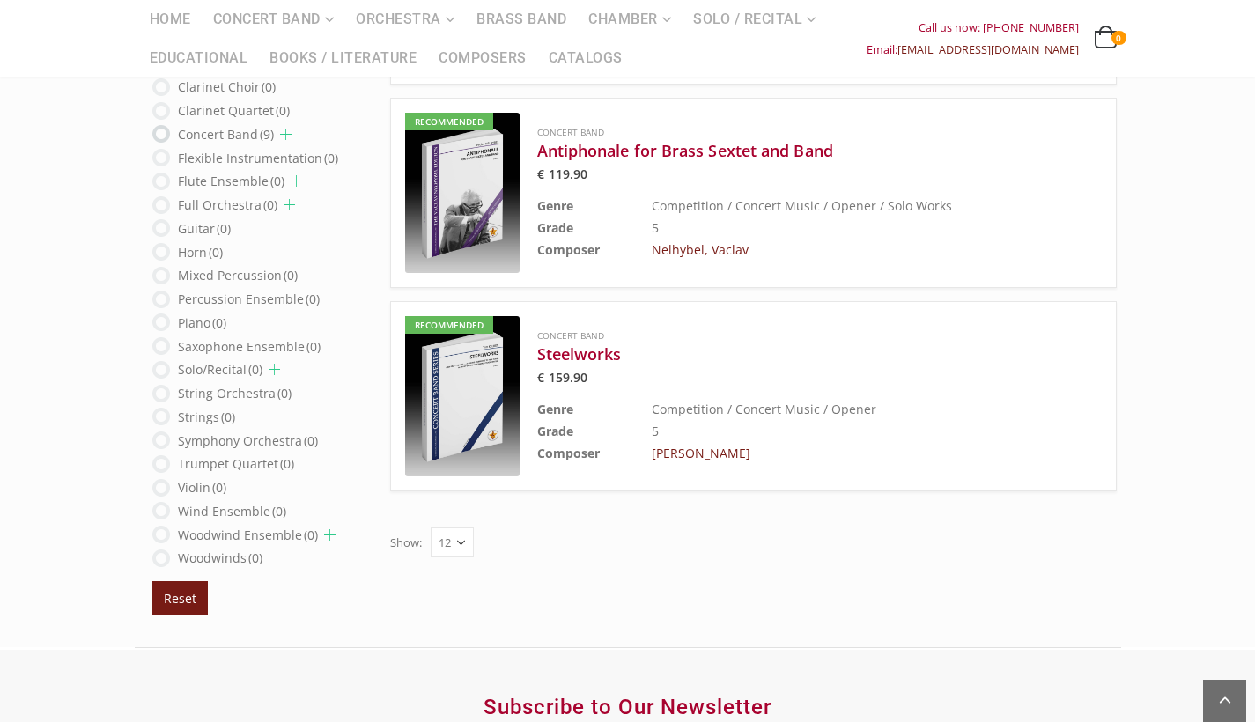
click at [959, 1] on div "Home Concert Band Grade Level Grade 1 Grade 2 Grade 3 Grade 4 Grade 5 Grade 6 F…" at bounding box center [628, 38] width 1004 height 77
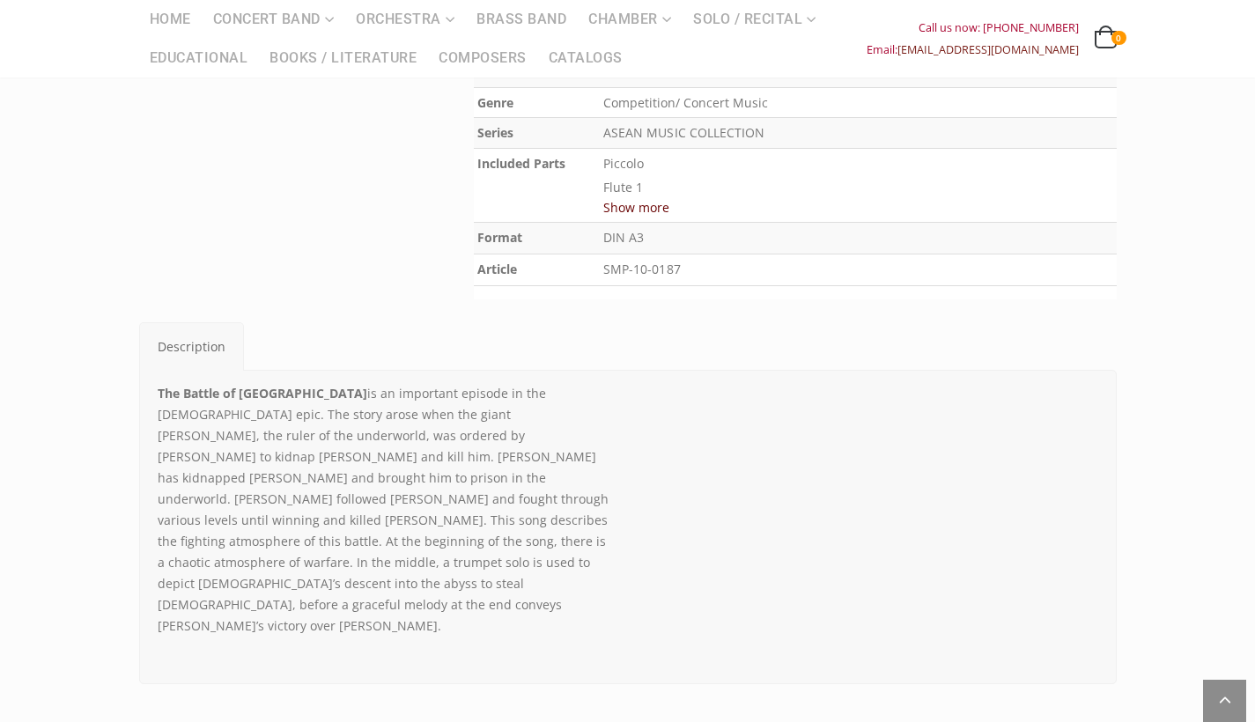
scroll to position [835, 0]
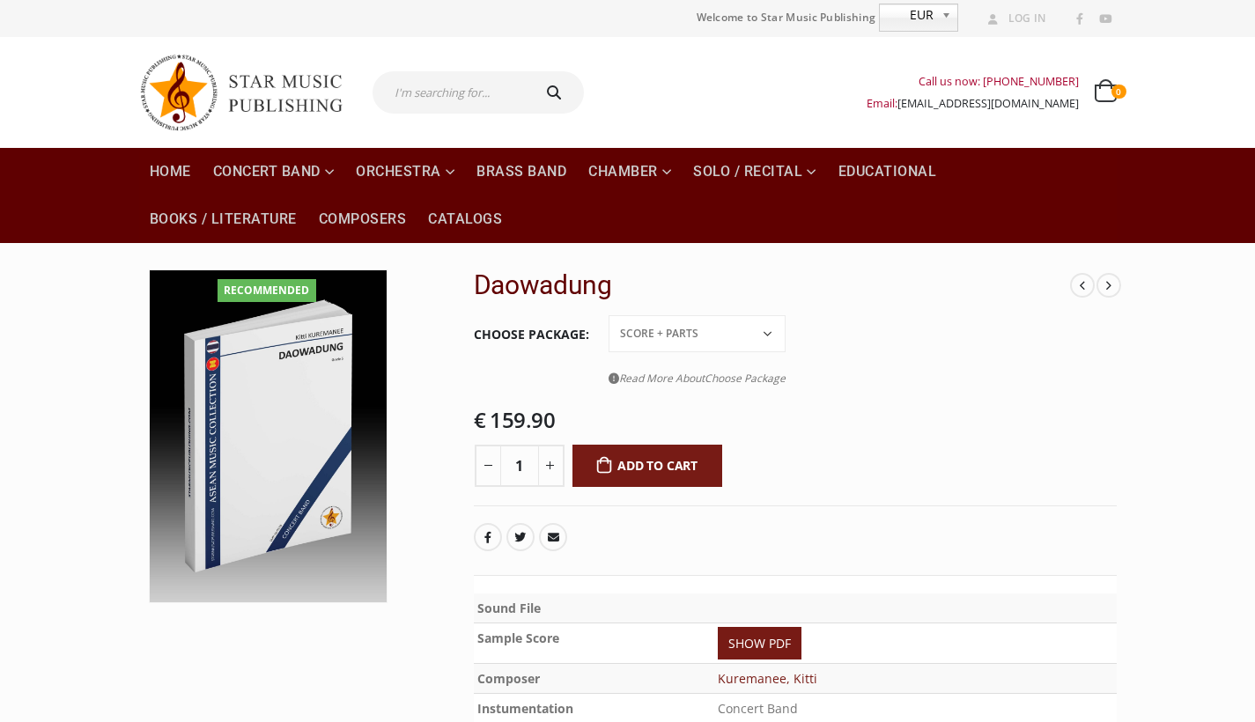
click at [949, 11] on b at bounding box center [949, 17] width 16 height 26
click at [947, 11] on b at bounding box center [949, 17] width 16 height 26
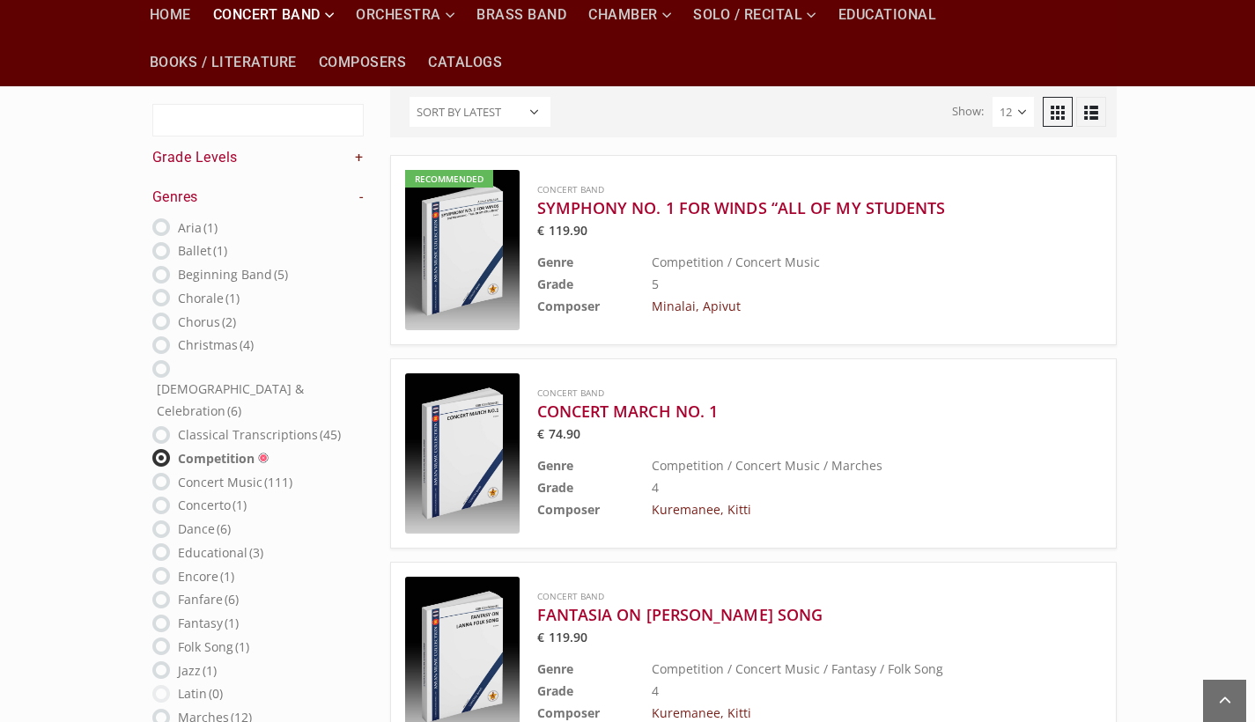
scroll to position [125, 0]
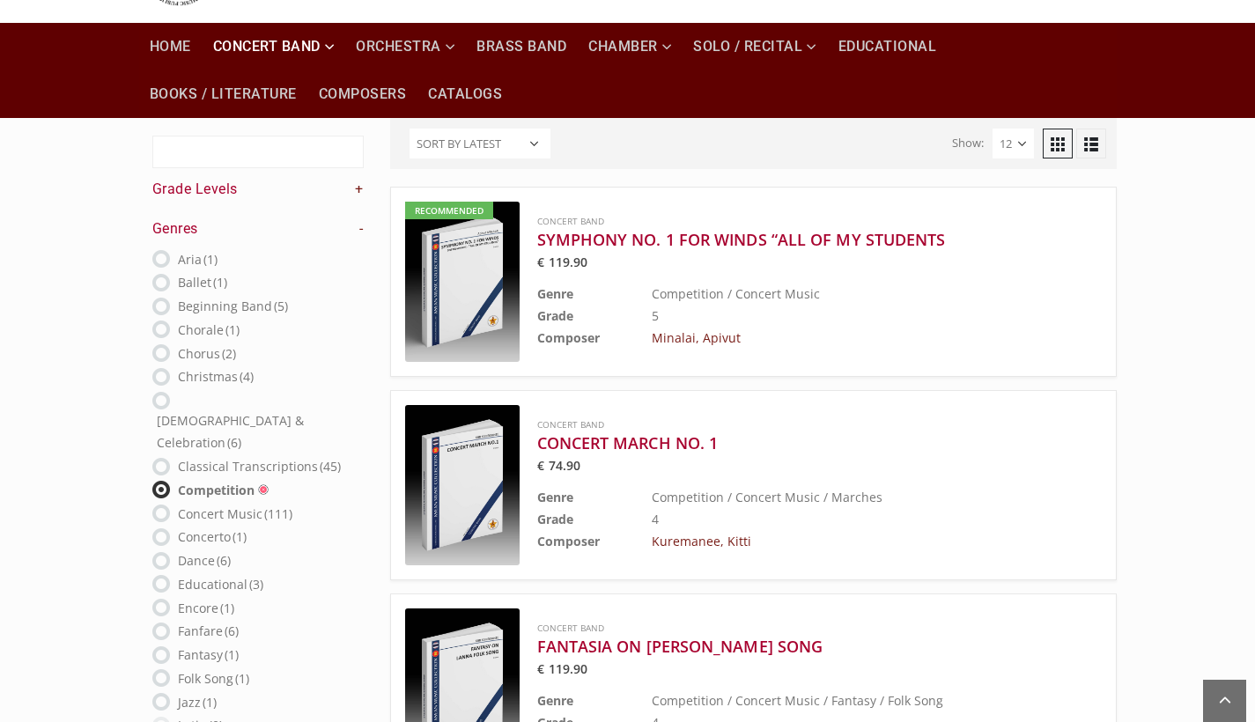
click at [336, 195] on h4 "Grade Levels +" at bounding box center [257, 189] width 211 height 19
click at [357, 192] on link "+" at bounding box center [359, 189] width 9 height 19
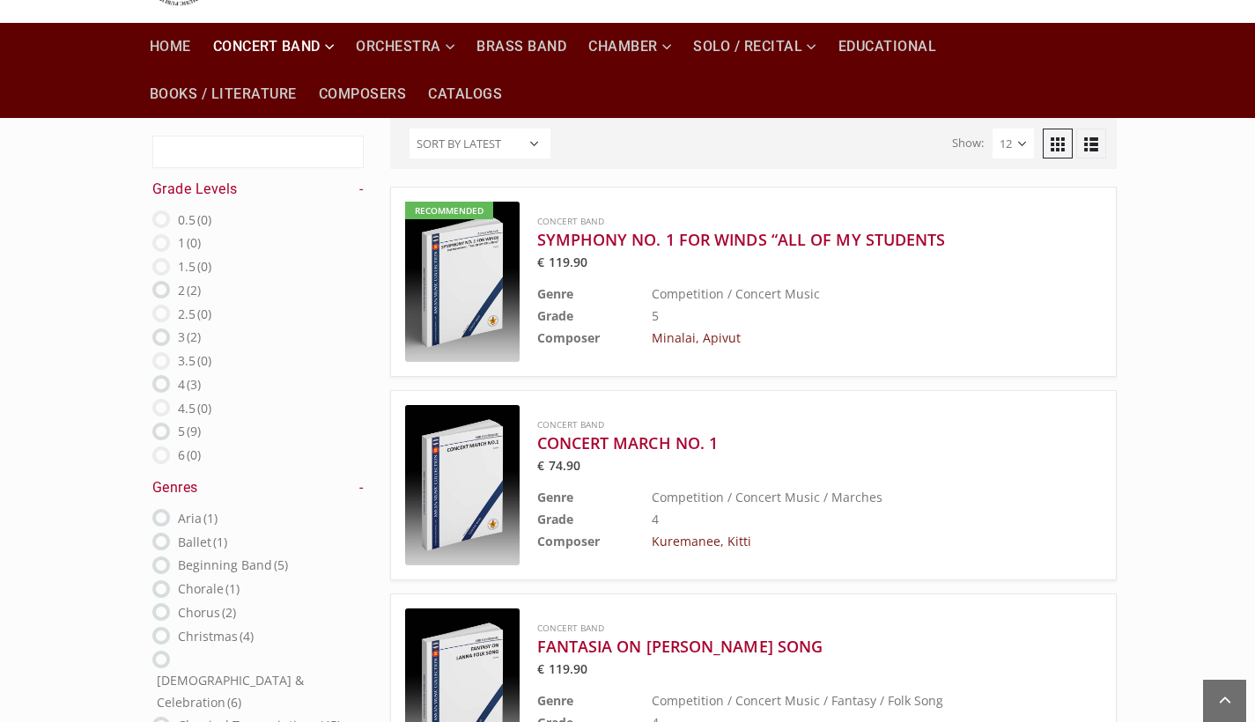
click at [360, 191] on link "-" at bounding box center [361, 189] width 4 height 19
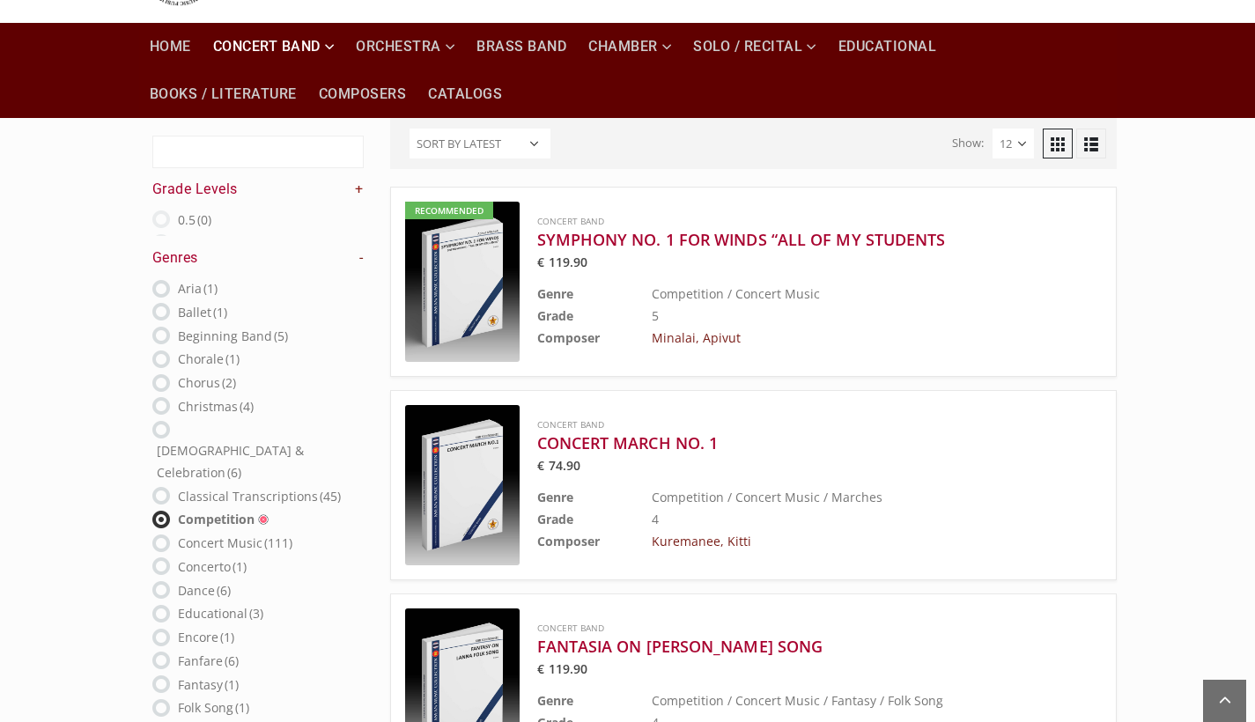
click at [360, 191] on link "+" at bounding box center [359, 189] width 9 height 19
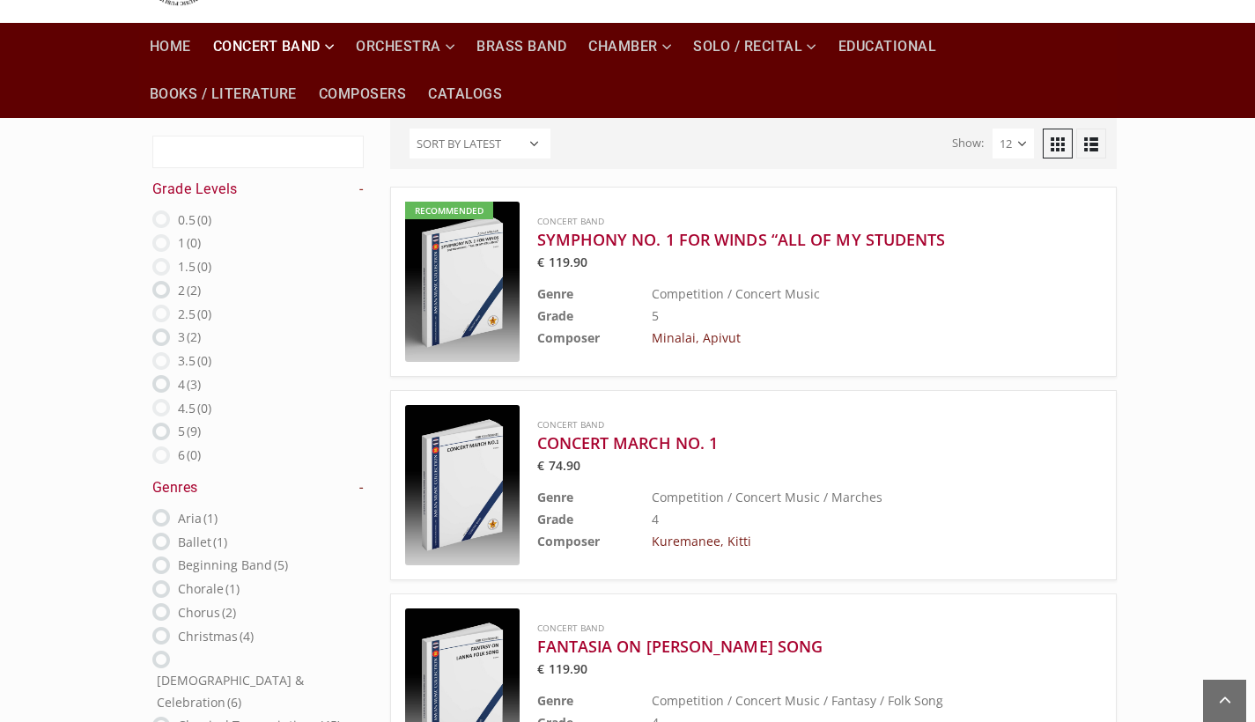
click at [360, 190] on link "-" at bounding box center [361, 189] width 4 height 19
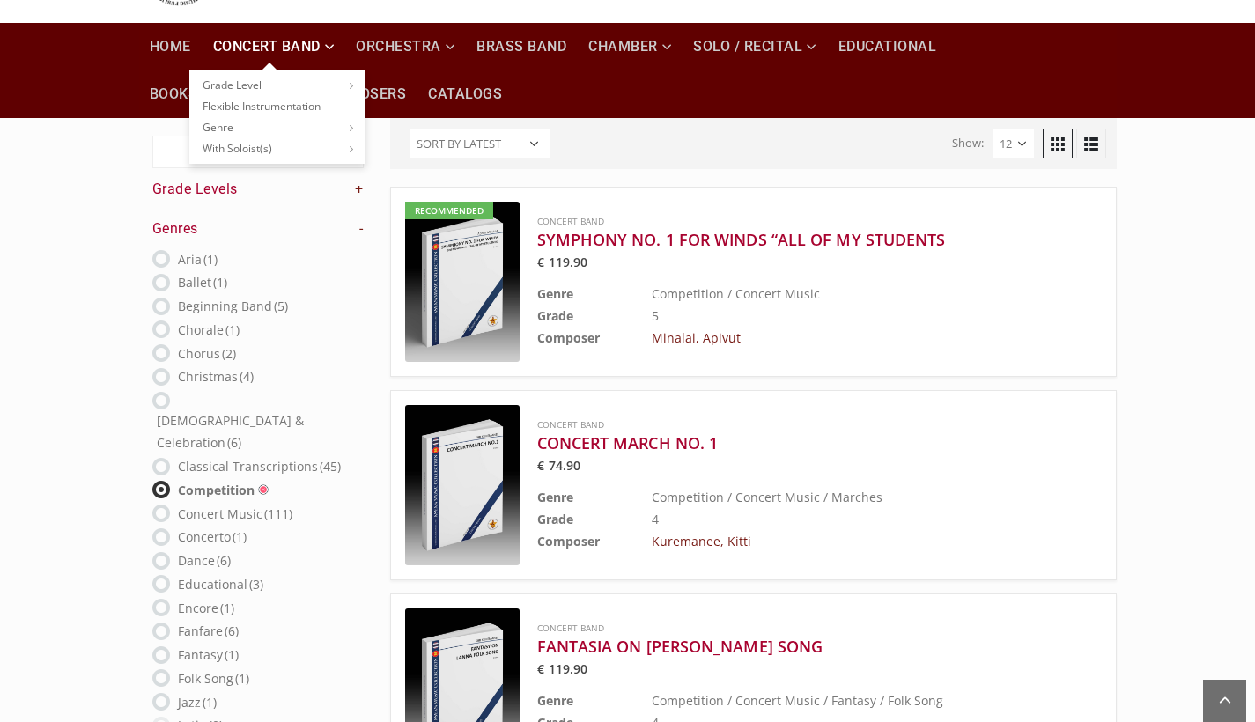
click at [282, 45] on link "Concert Band" at bounding box center [273, 47] width 143 height 48
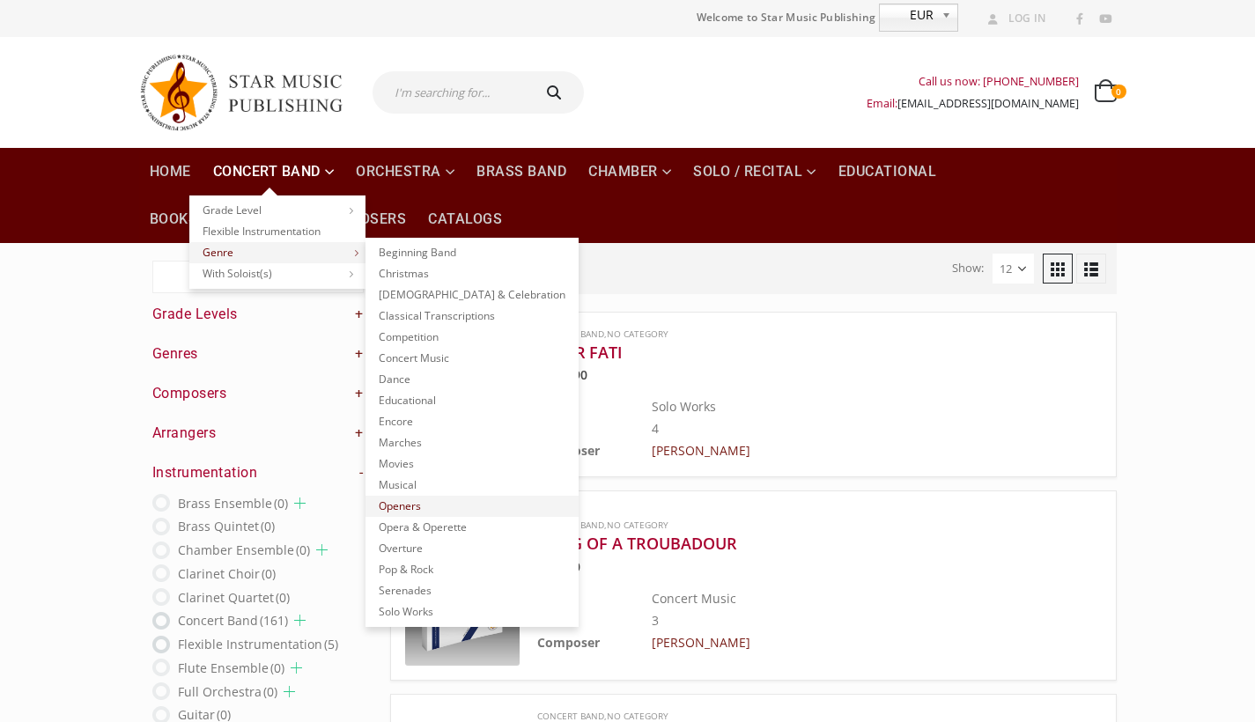
click at [431, 509] on link "Openers" at bounding box center [471, 506] width 213 height 21
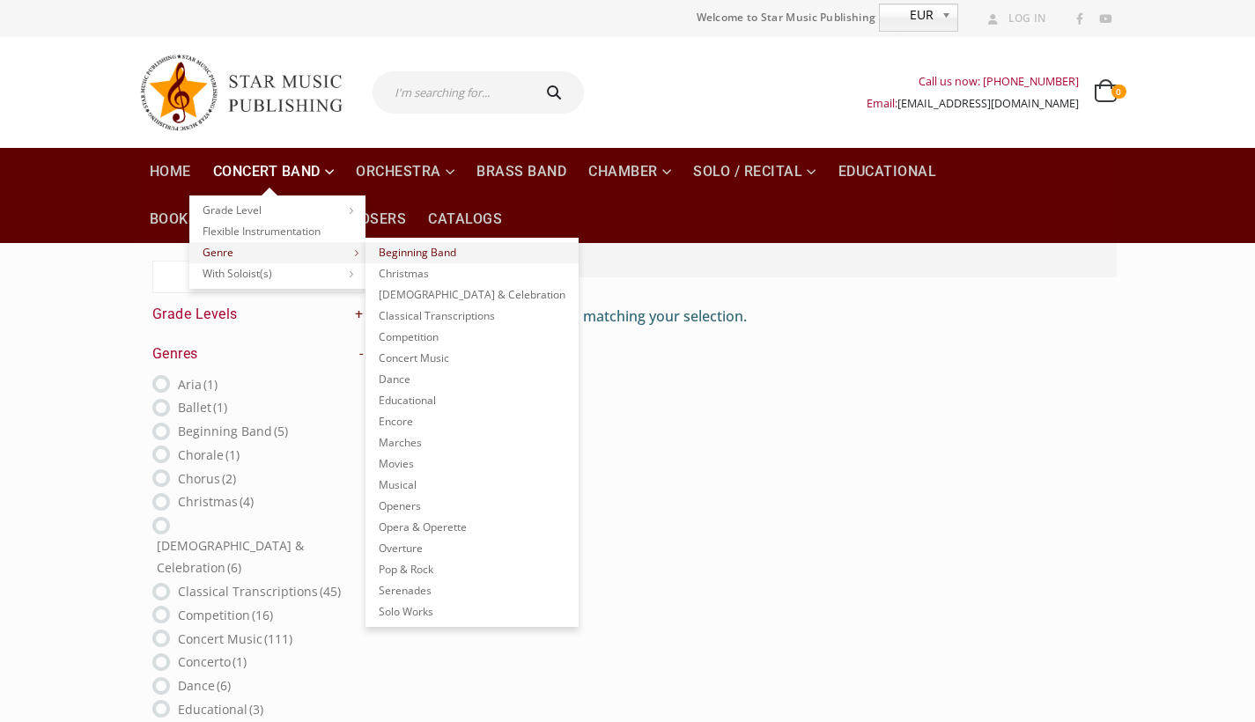
click at [400, 255] on link "Beginning Band" at bounding box center [471, 252] width 213 height 21
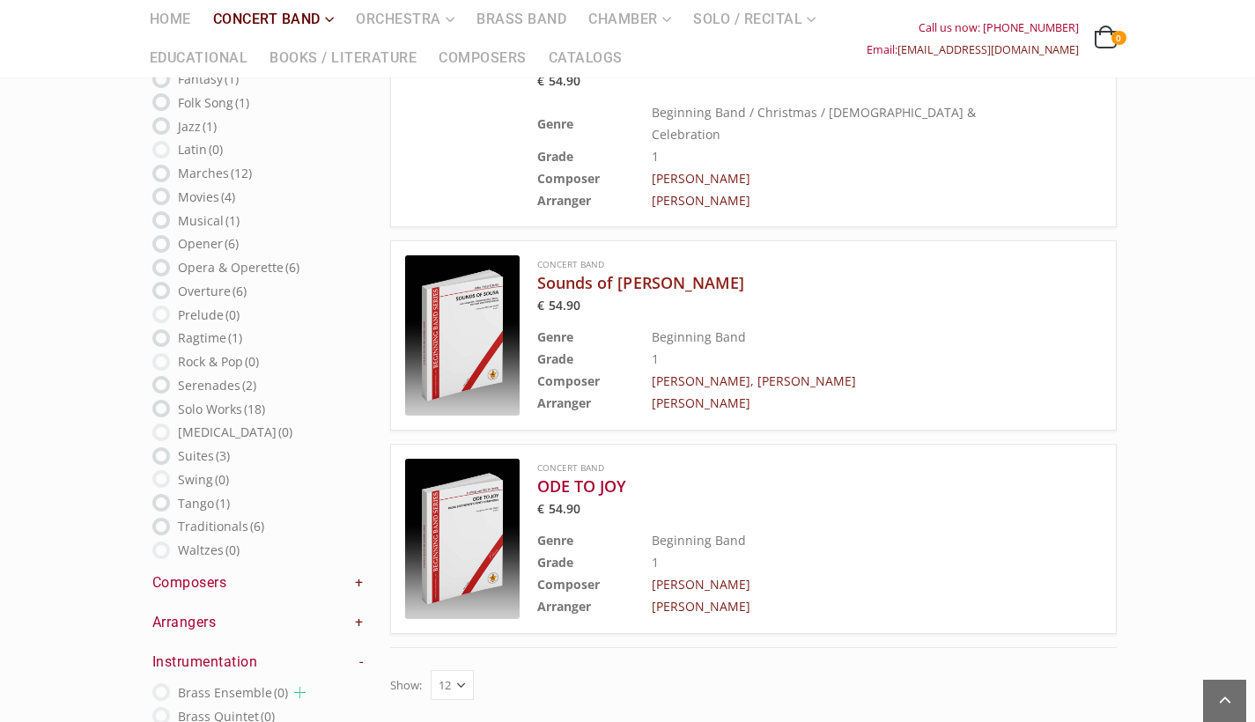
scroll to position [696, 0]
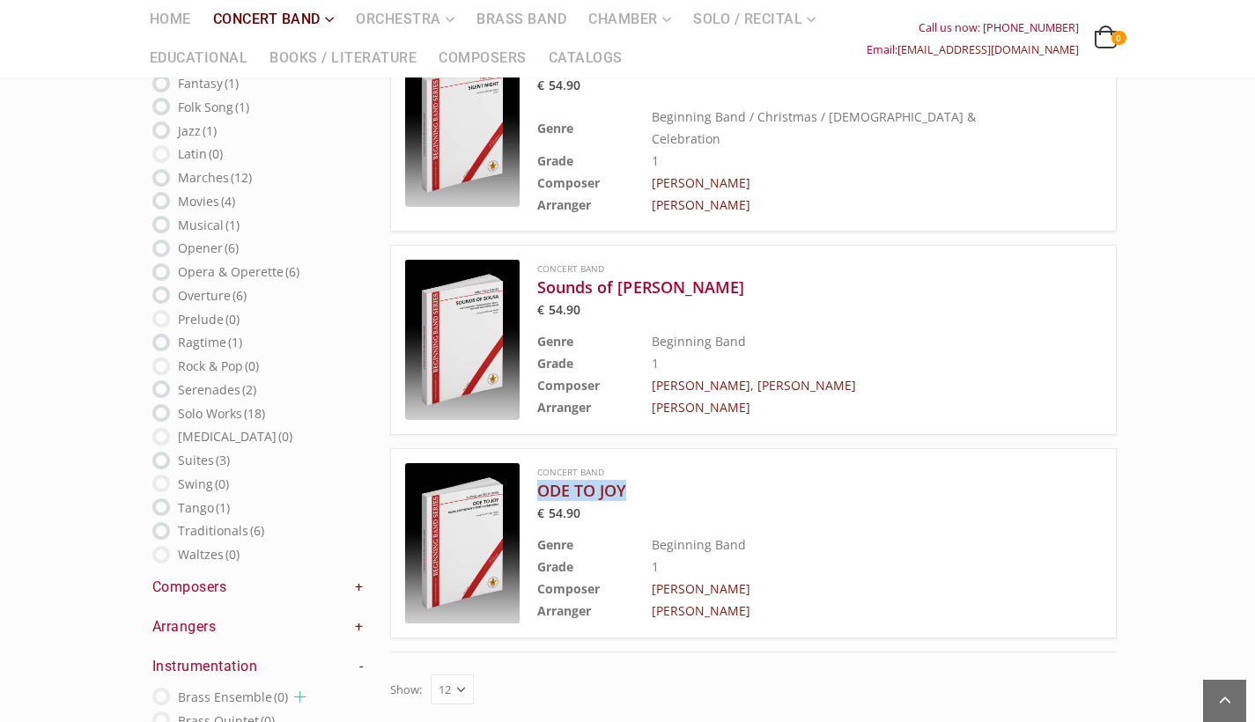
click at [580, 480] on h3 "ODE TO JOY" at bounding box center [775, 490] width 476 height 21
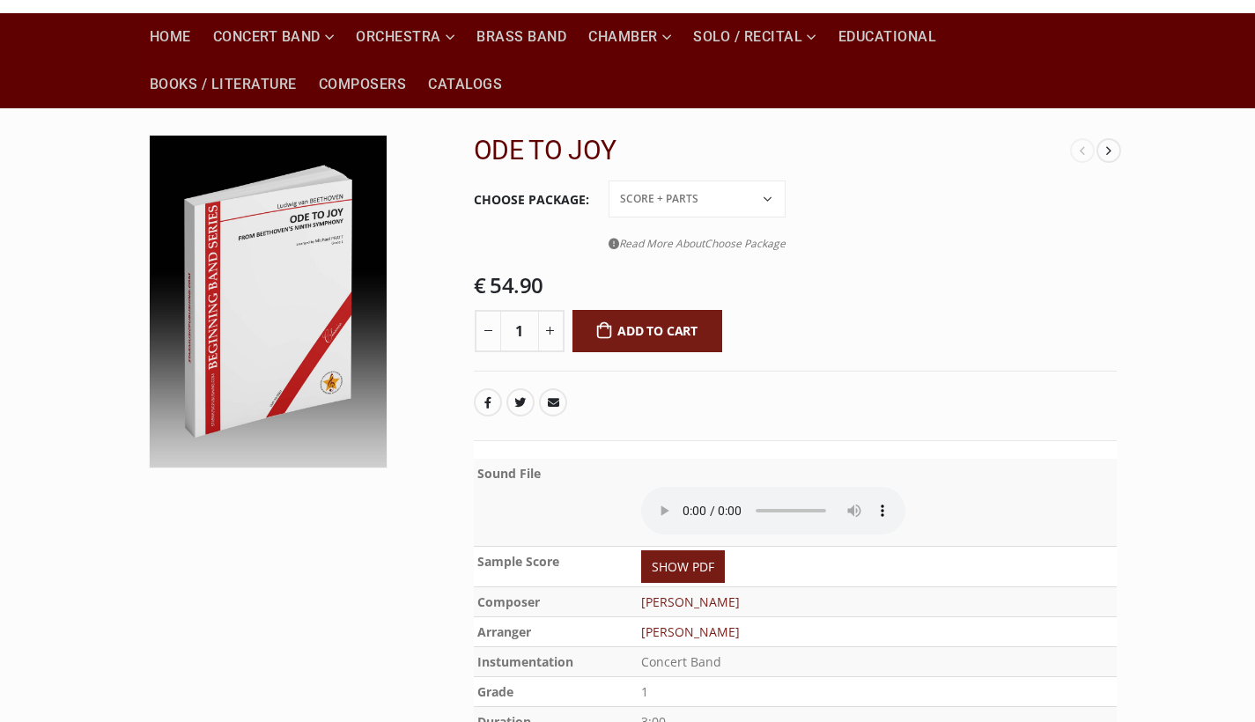
scroll to position [156, 0]
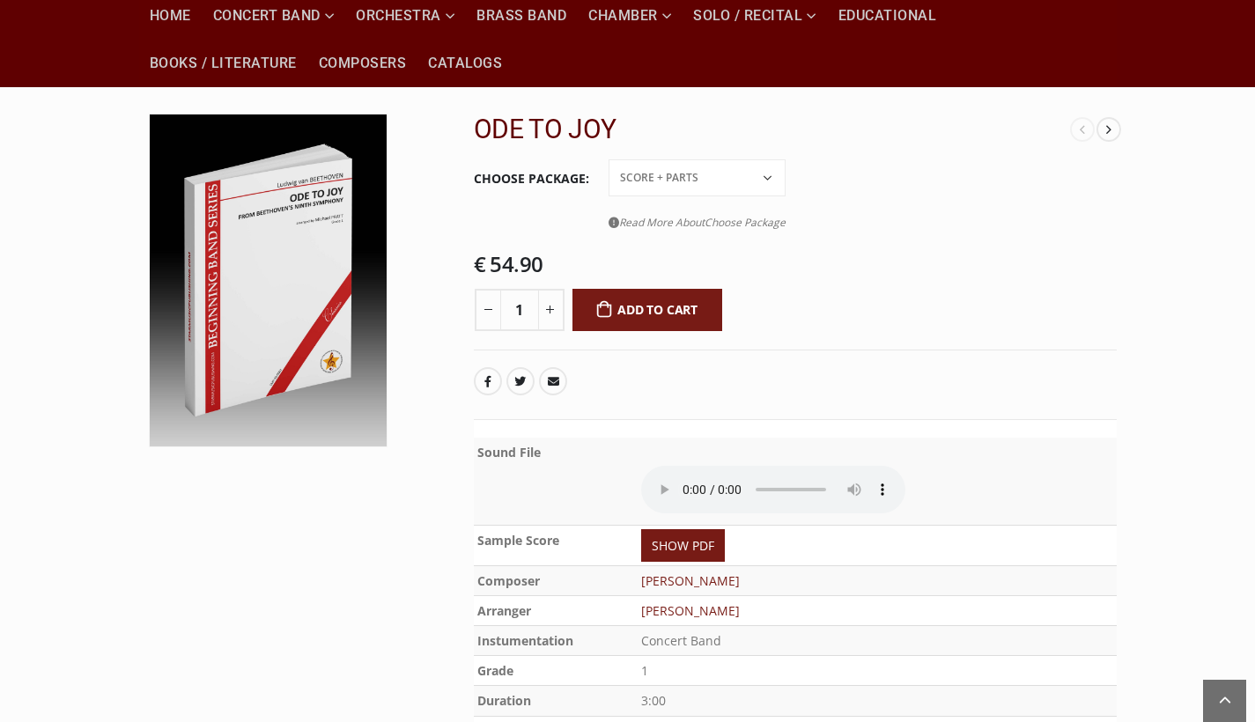
click at [654, 480] on audio at bounding box center [773, 490] width 264 height 48
click at [664, 481] on audio at bounding box center [773, 490] width 264 height 48
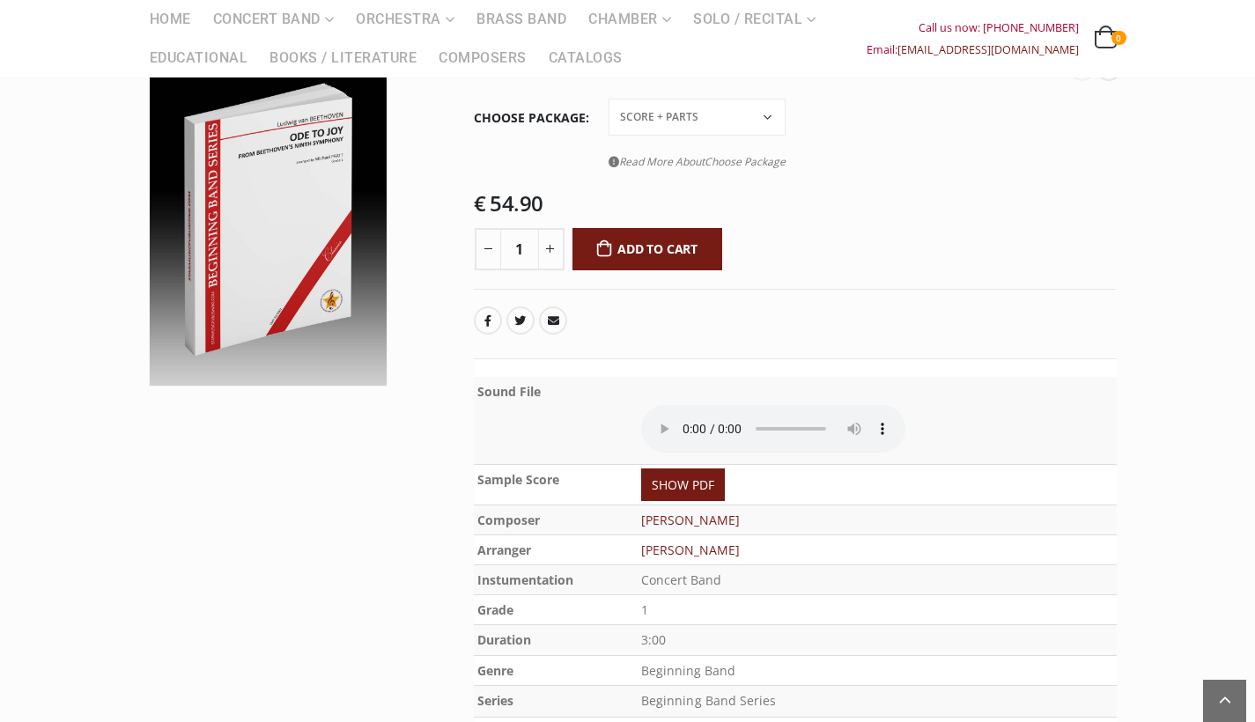
scroll to position [497, 0]
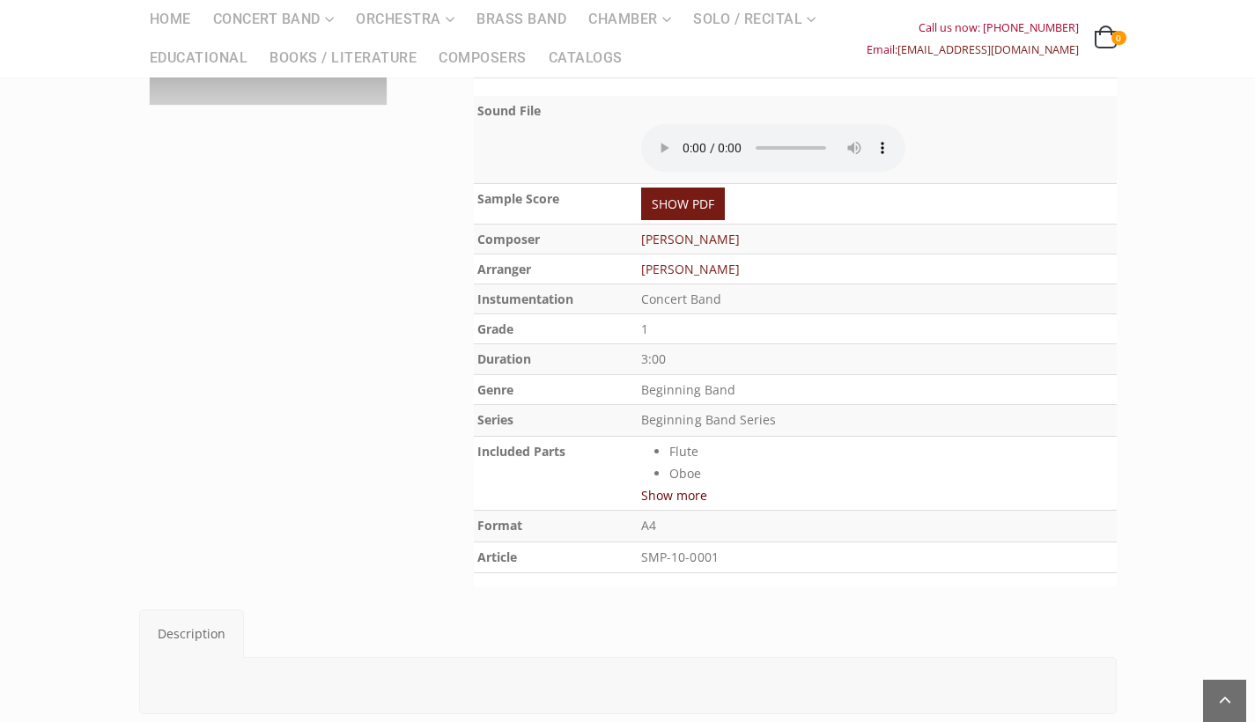
click at [666, 484] on button "Show more" at bounding box center [674, 495] width 66 height 22
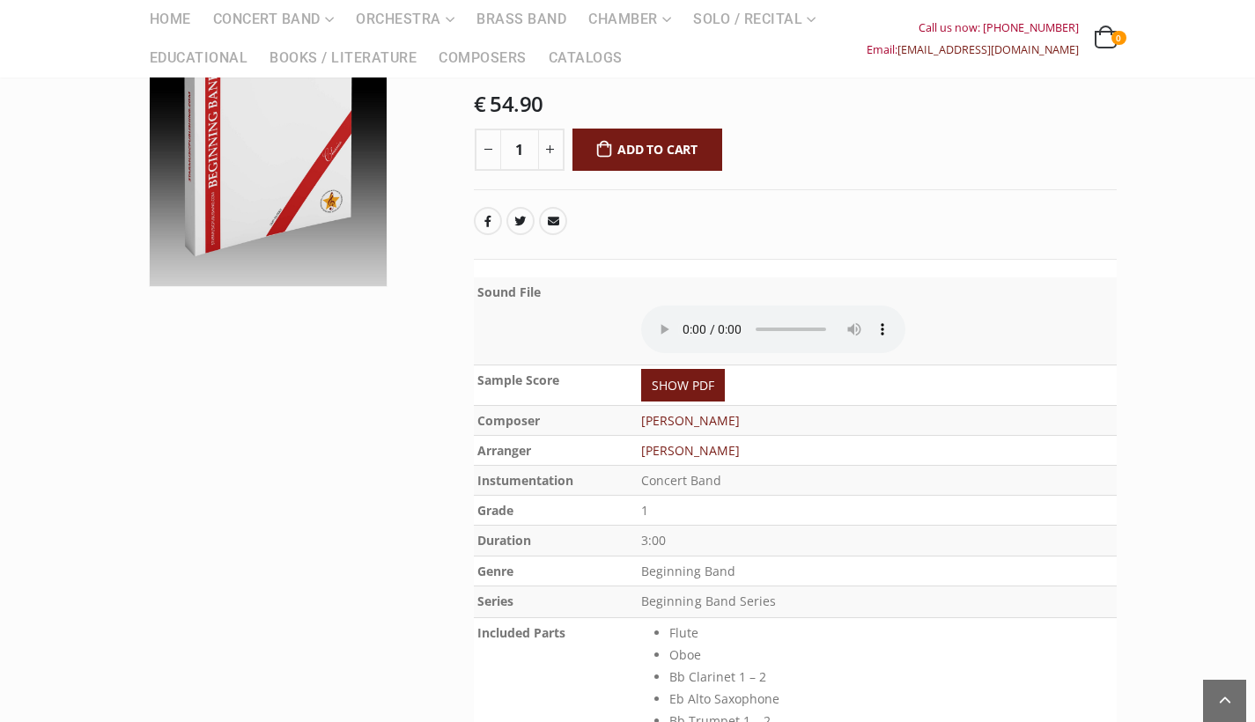
scroll to position [313, 0]
